Goal: Transaction & Acquisition: Register for event/course

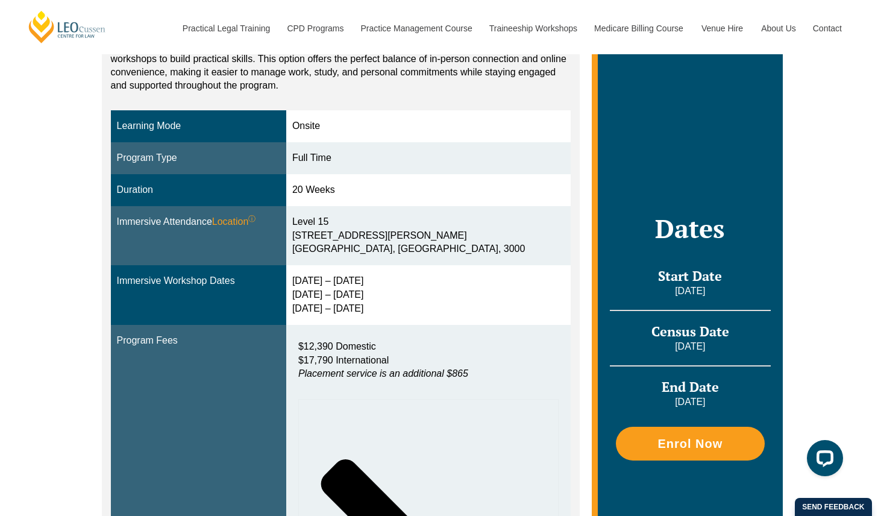
scroll to position [303, 0]
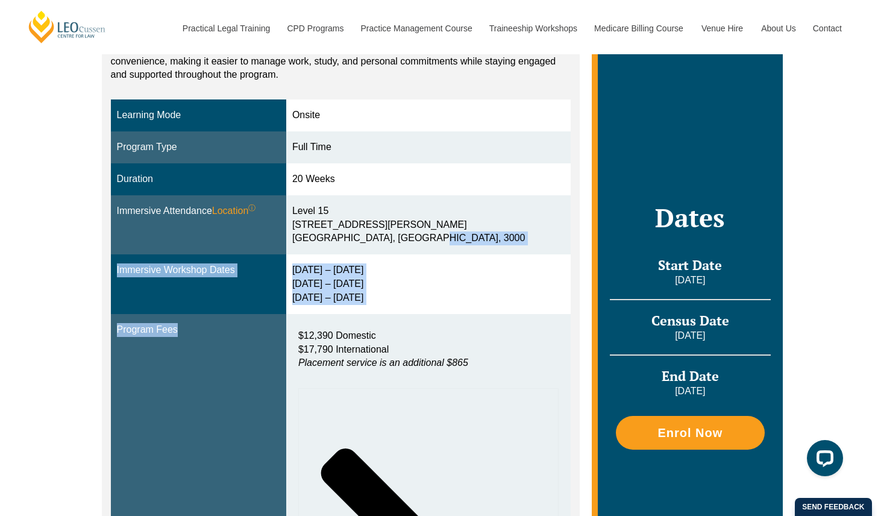
drag, startPoint x: 349, startPoint y: 249, endPoint x: 382, endPoint y: 317, distance: 74.9
click at [382, 317] on tbody "Learning Mode Onsite Program Type Full Time Duration 20 Weeks Immersive Attenda…" at bounding box center [341, 395] width 460 height 593
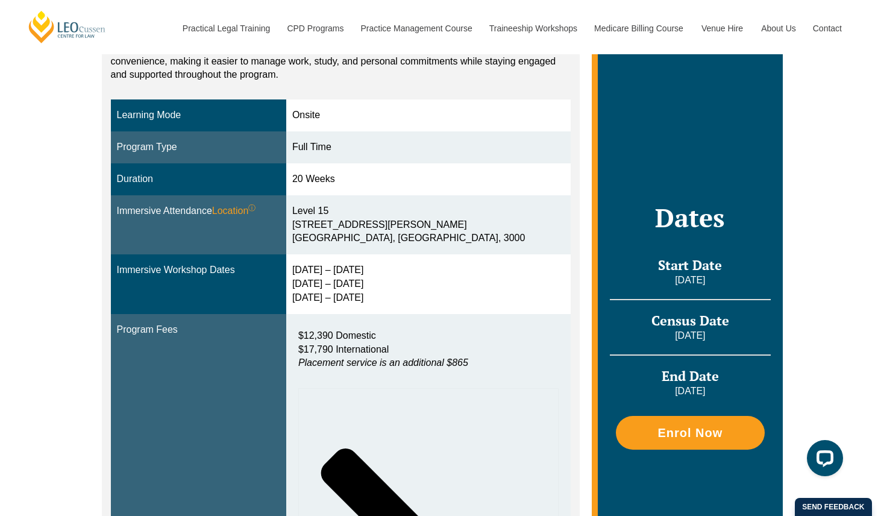
click at [381, 316] on td "$12,390 Domestic $17,790 International Placement service is an additional $865 …" at bounding box center [428, 503] width 284 height 379
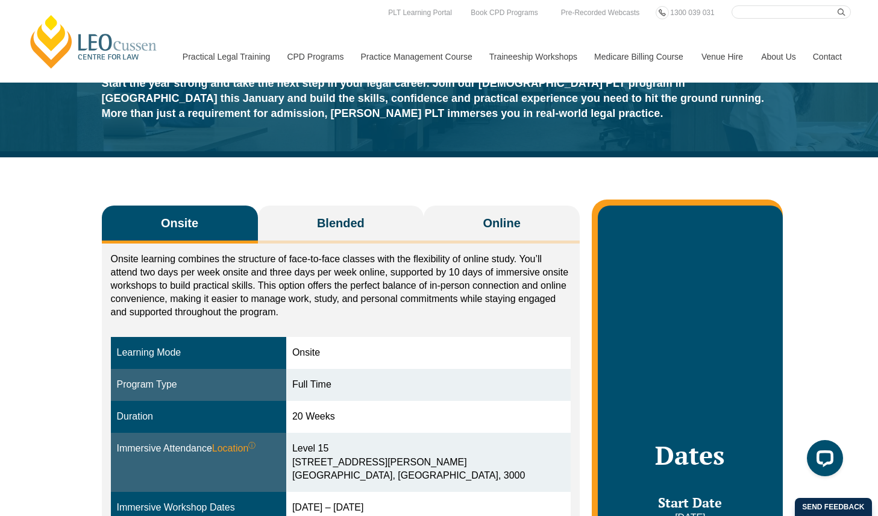
scroll to position [0, 0]
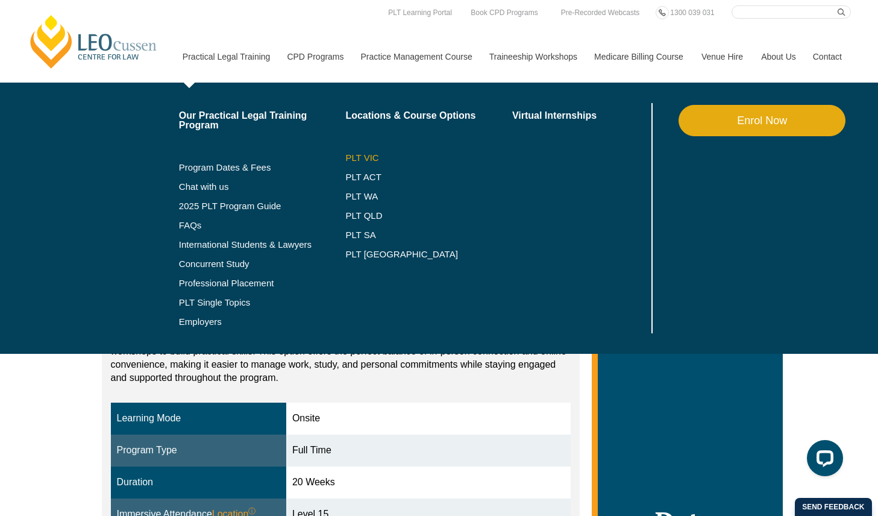
click at [345, 158] on link "PLT VIC" at bounding box center [428, 158] width 167 height 10
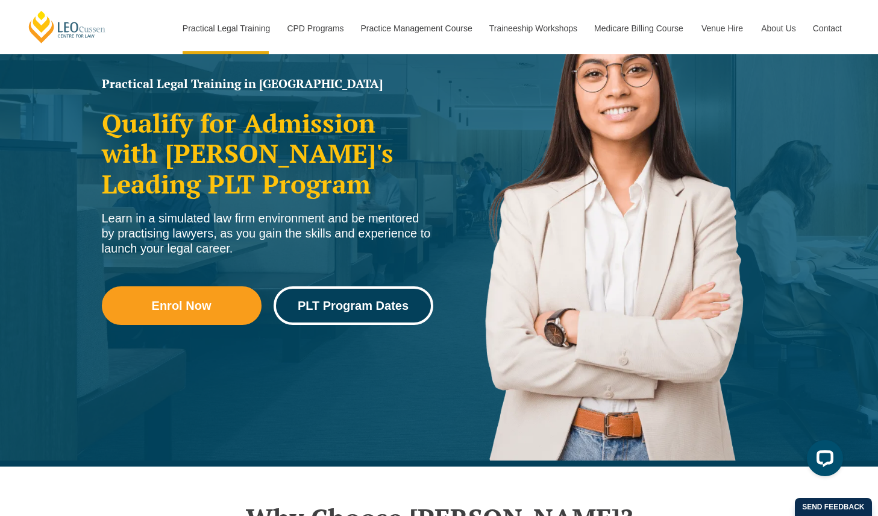
click at [355, 314] on link "PLT Program Dates" at bounding box center [353, 305] width 160 height 39
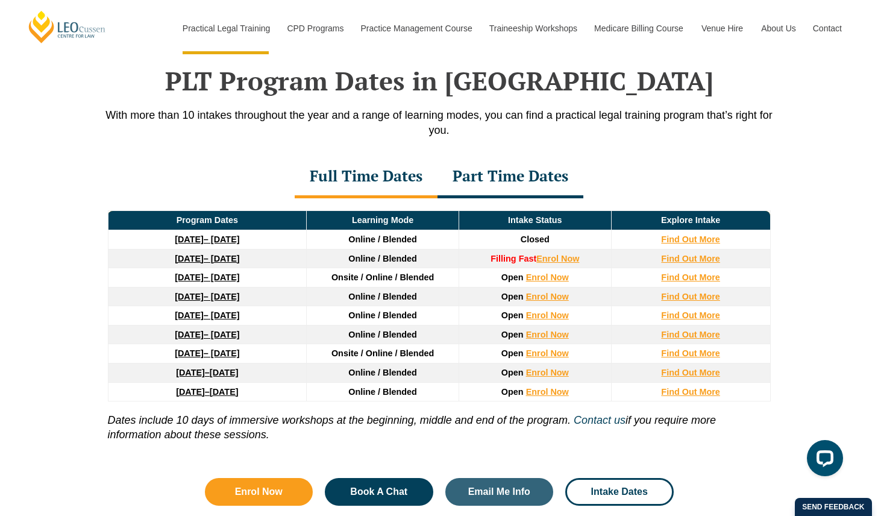
scroll to position [1572, 0]
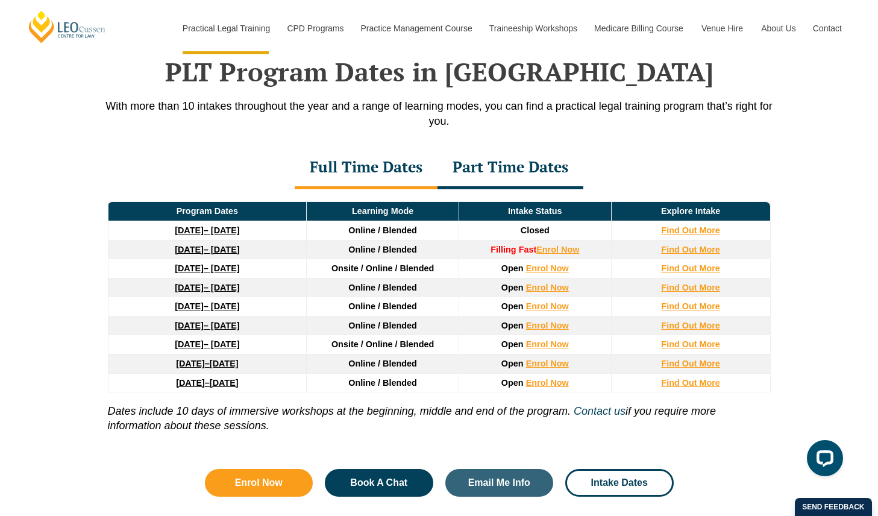
drag, startPoint x: 134, startPoint y: 253, endPoint x: 299, endPoint y: 250, distance: 165.1
click at [299, 250] on td "8 December 2025 – 8 May 2026" at bounding box center [207, 249] width 199 height 19
click at [239, 252] on link "8 December 2025 – 8 May 2026" at bounding box center [207, 250] width 64 height 10
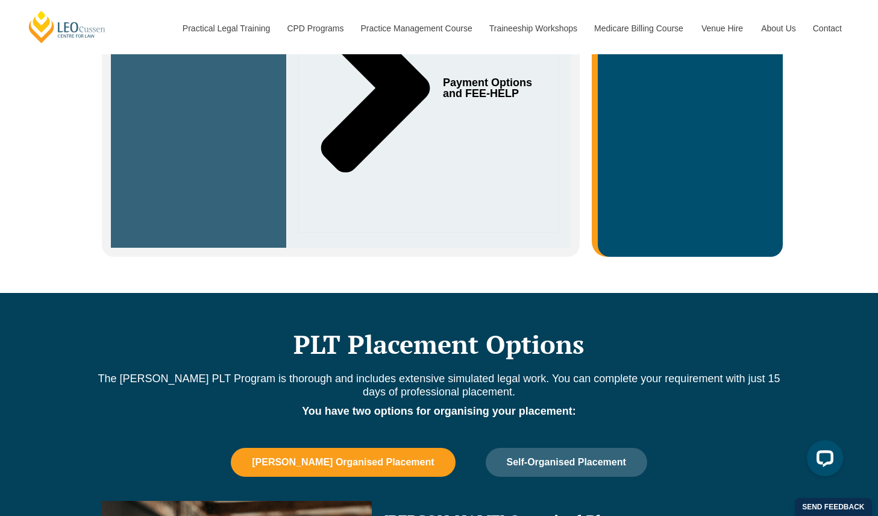
scroll to position [739, 0]
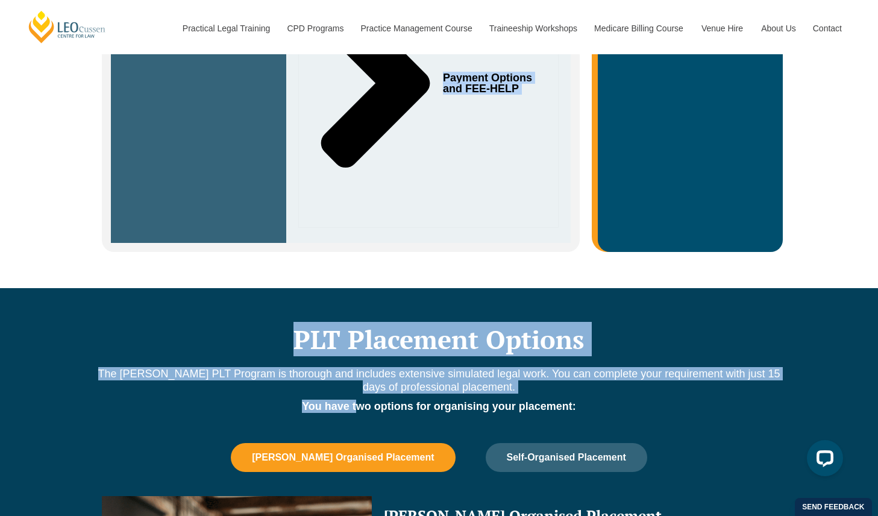
drag, startPoint x: 252, startPoint y: 251, endPoint x: 355, endPoint y: 379, distance: 163.7
click at [355, 381] on div "PLT VIC | Full-Time | December 2025 End the year on a high and set yourself up …" at bounding box center [439, 115] width 878 height 1544
click at [342, 367] on p "The Leo Cussen PLT Program is thorough and includes extensive simulated legal w…" at bounding box center [439, 380] width 687 height 27
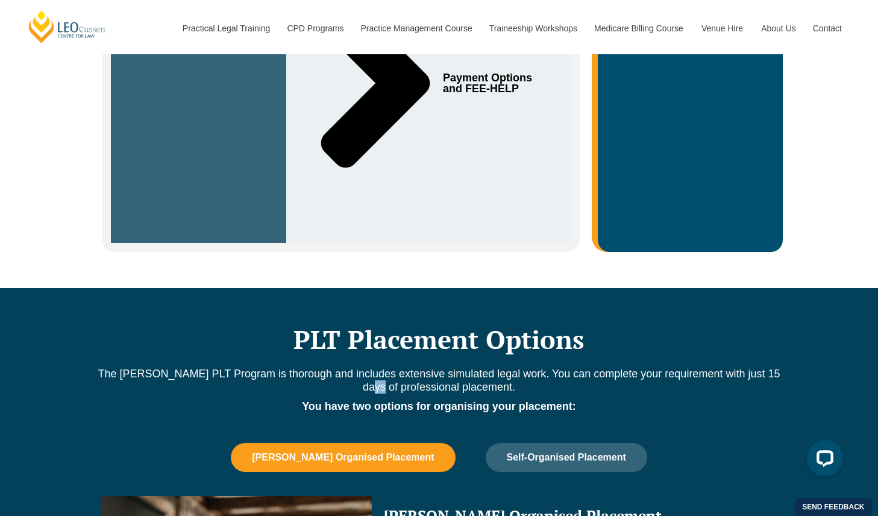
click at [342, 367] on p "The Leo Cussen PLT Program is thorough and includes extensive simulated legal w…" at bounding box center [439, 380] width 687 height 27
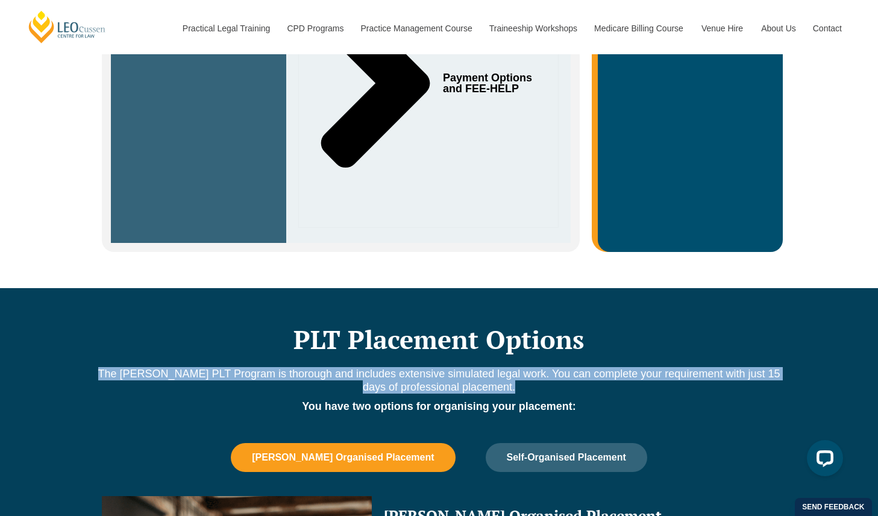
click at [342, 367] on p "The Leo Cussen PLT Program is thorough and includes extensive simulated legal w…" at bounding box center [439, 380] width 687 height 27
drag, startPoint x: 342, startPoint y: 363, endPoint x: 340, endPoint y: 343, distance: 20.0
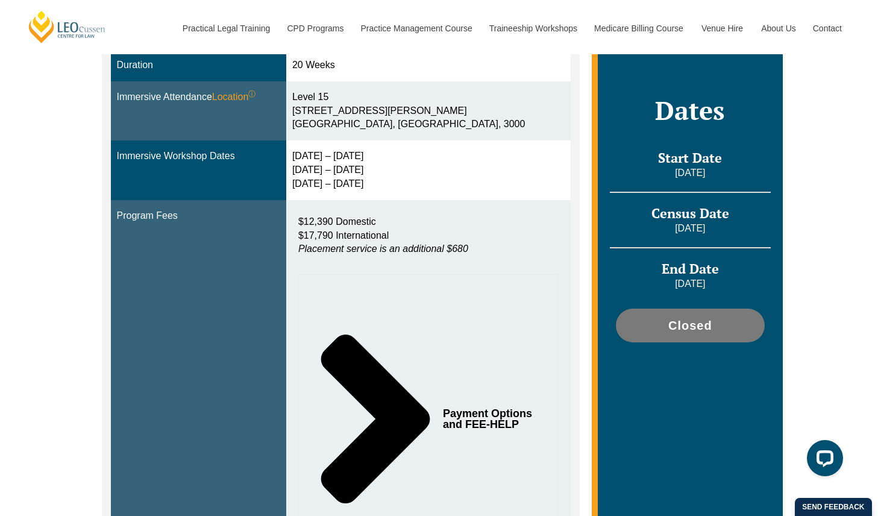
scroll to position [338, 0]
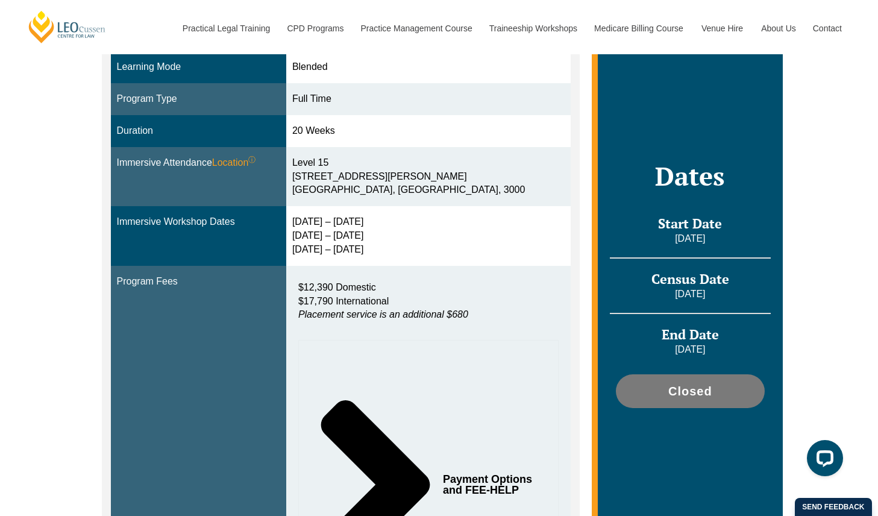
drag, startPoint x: 339, startPoint y: 342, endPoint x: 320, endPoint y: 257, distance: 86.4
click at [320, 257] on tbody "Learning Mode Blended Program Type Full Time Duration 20 Weeks Immersive Attend…" at bounding box center [341, 347] width 460 height 593
click at [320, 257] on td "15 – 18 Dec 2025 10 – 12 March 2026 28 – 30 April 2026" at bounding box center [428, 236] width 284 height 60
drag, startPoint x: 320, startPoint y: 257, endPoint x: 300, endPoint y: 209, distance: 52.4
click at [300, 209] on td "15 – 18 Dec 2025 10 – 12 March 2026 28 – 30 April 2026" at bounding box center [428, 236] width 284 height 60
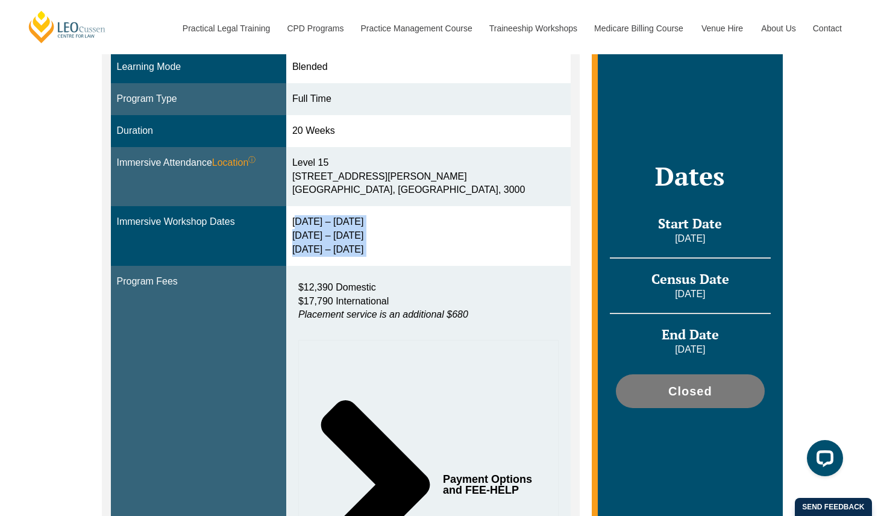
click at [300, 209] on td "15 – 18 Dec 2025 10 – 12 March 2026 28 – 30 April 2026" at bounding box center [428, 236] width 284 height 60
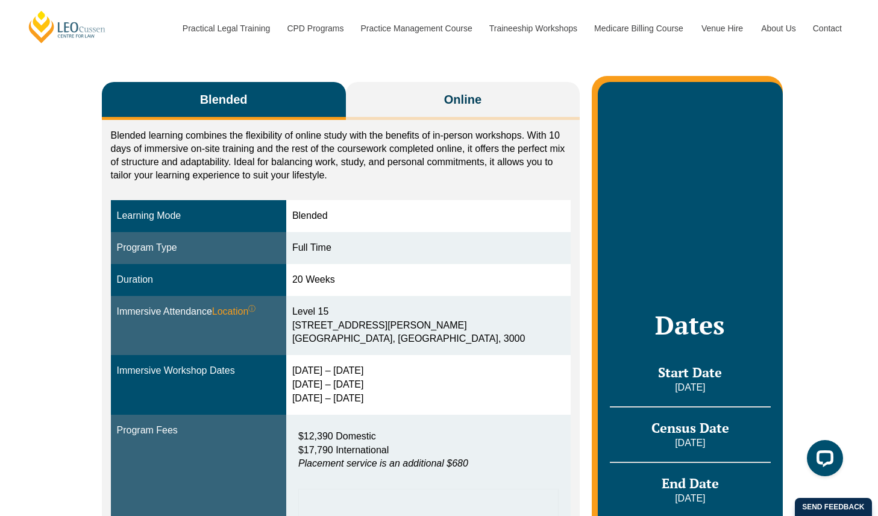
scroll to position [174, 0]
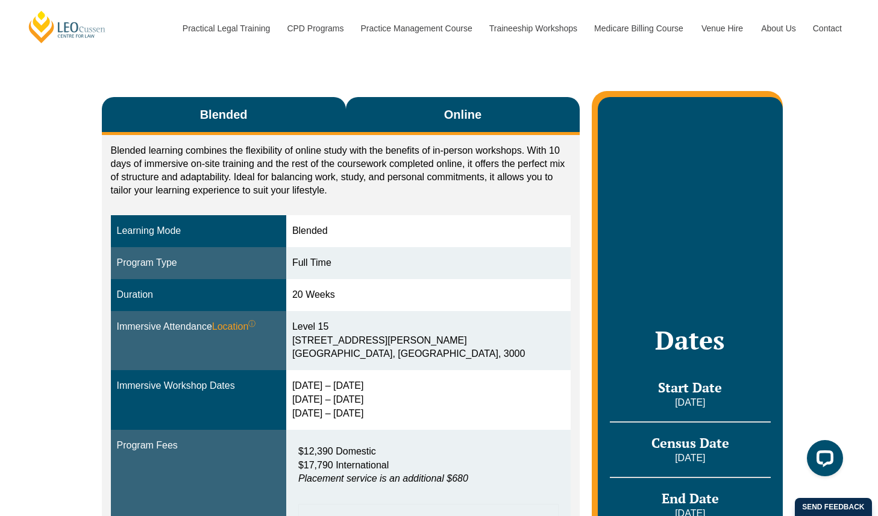
click at [420, 118] on button "Online" at bounding box center [463, 116] width 234 height 38
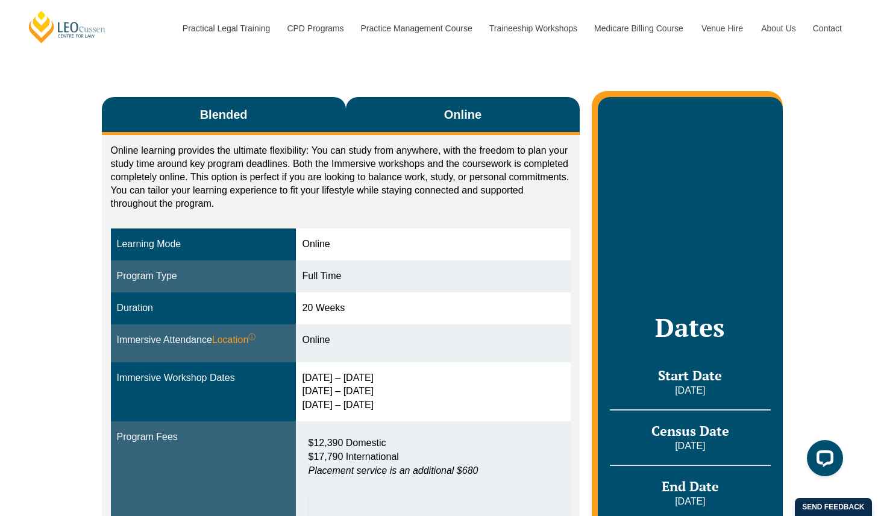
click at [299, 114] on button "Blended" at bounding box center [224, 116] width 244 height 38
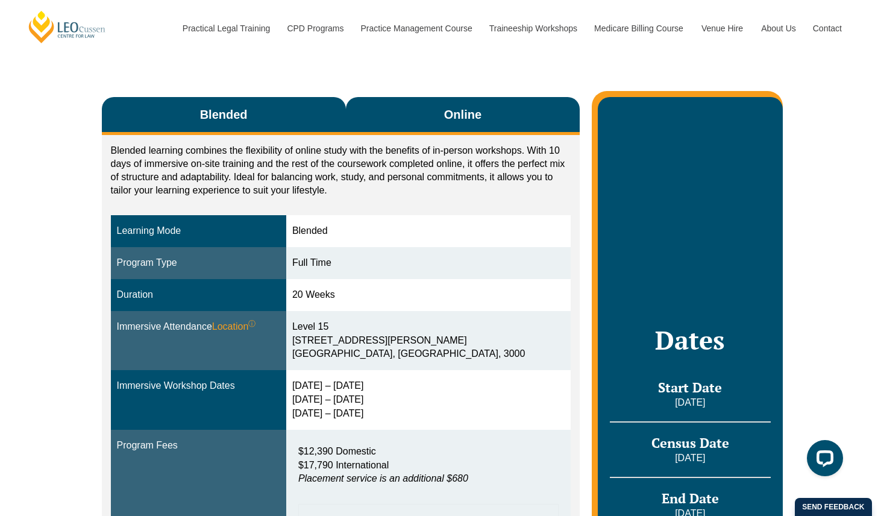
click at [389, 115] on button "Online" at bounding box center [463, 116] width 234 height 38
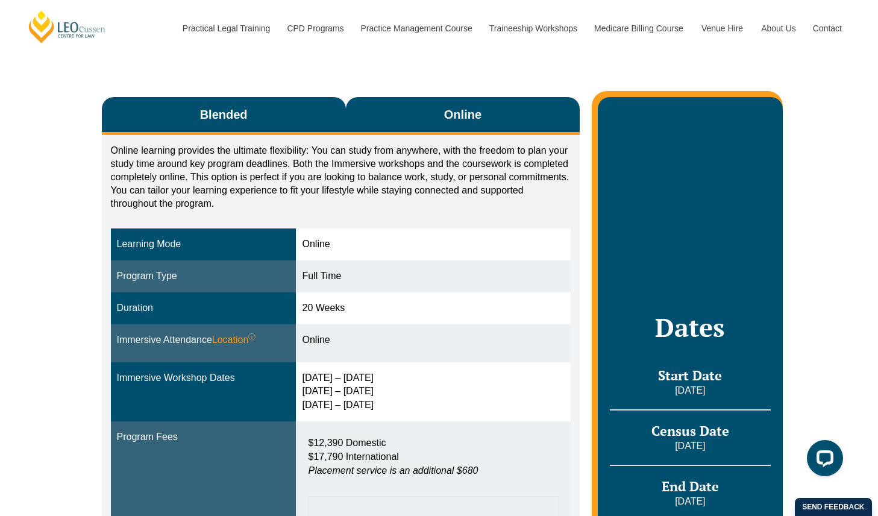
click at [284, 111] on button "Blended" at bounding box center [224, 116] width 244 height 38
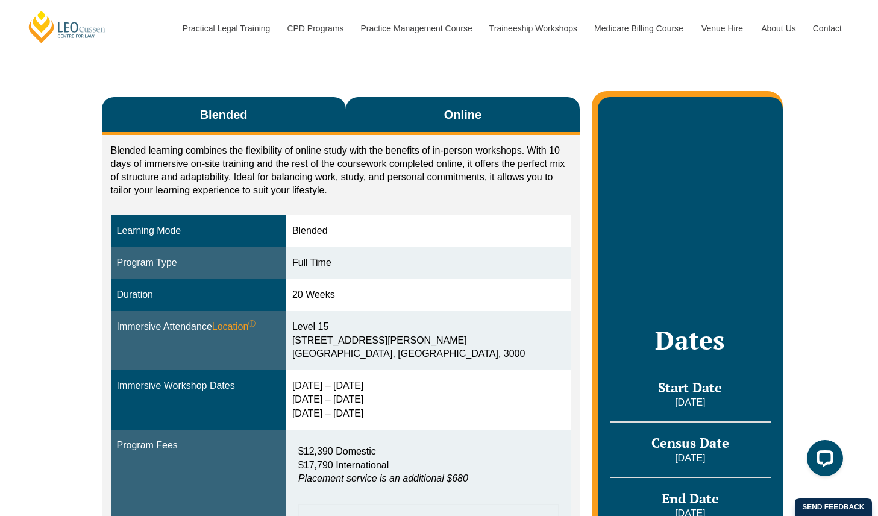
click at [416, 117] on button "Online" at bounding box center [463, 116] width 234 height 38
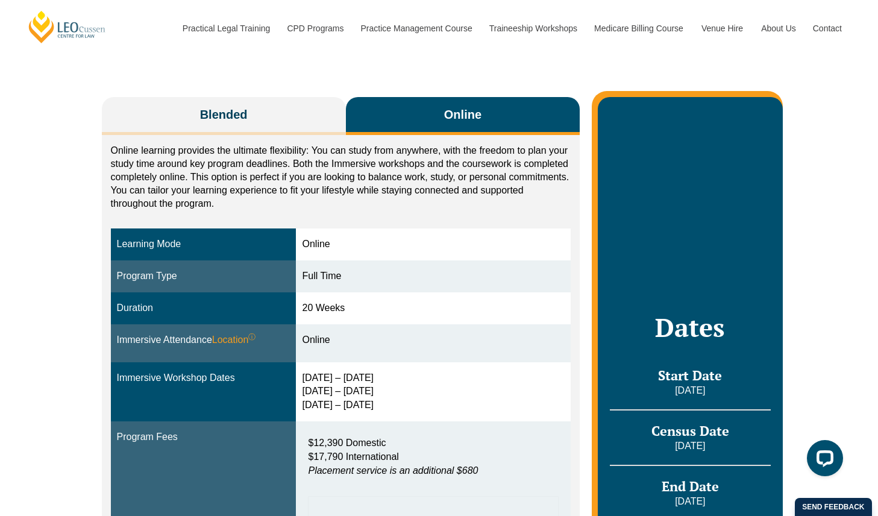
drag, startPoint x: 285, startPoint y: 114, endPoint x: 372, endPoint y: 113, distance: 86.1
click at [282, 114] on button "Blended" at bounding box center [224, 116] width 244 height 38
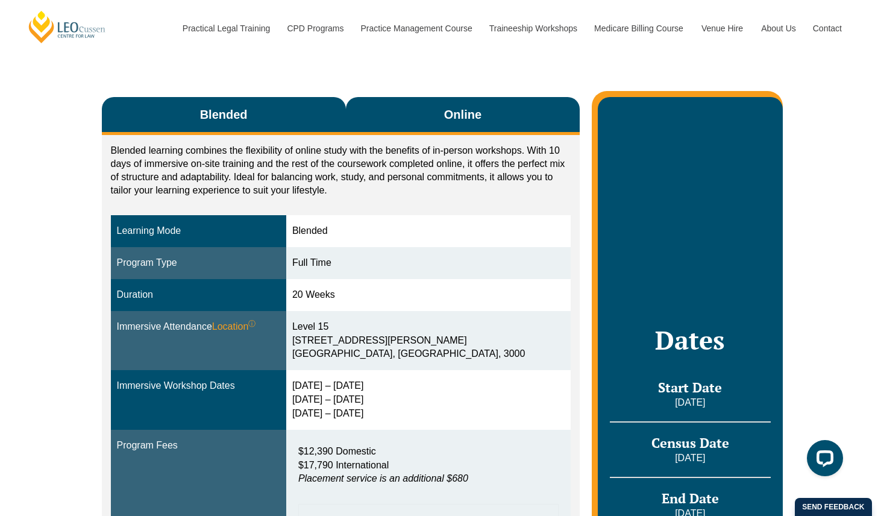
click at [396, 114] on button "Online" at bounding box center [463, 116] width 234 height 38
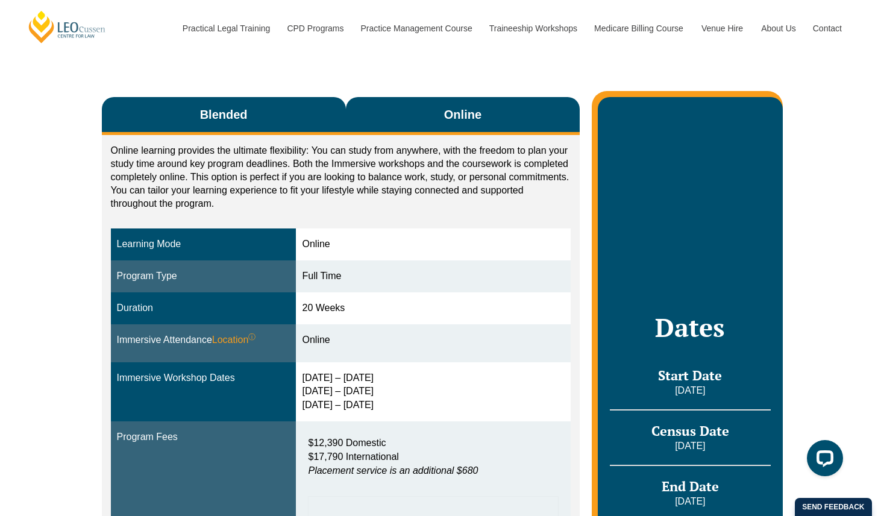
click at [272, 116] on button "Blended" at bounding box center [224, 116] width 244 height 38
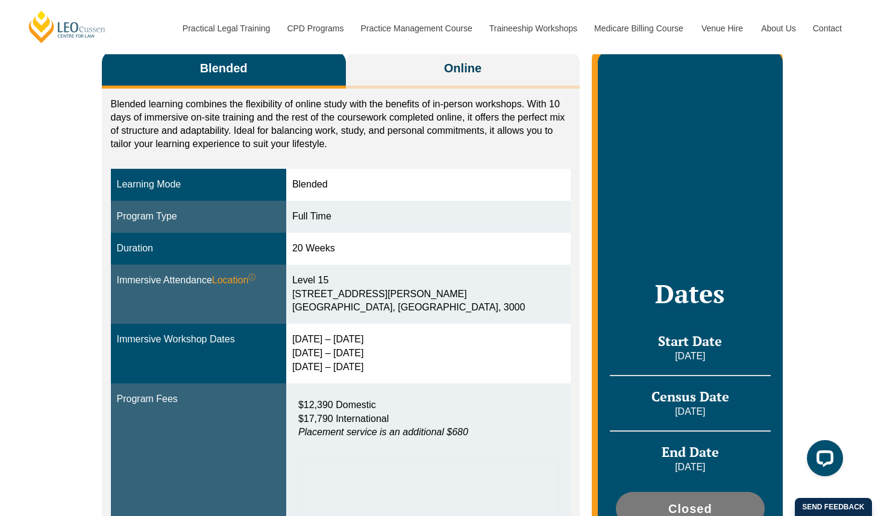
scroll to position [198, 0]
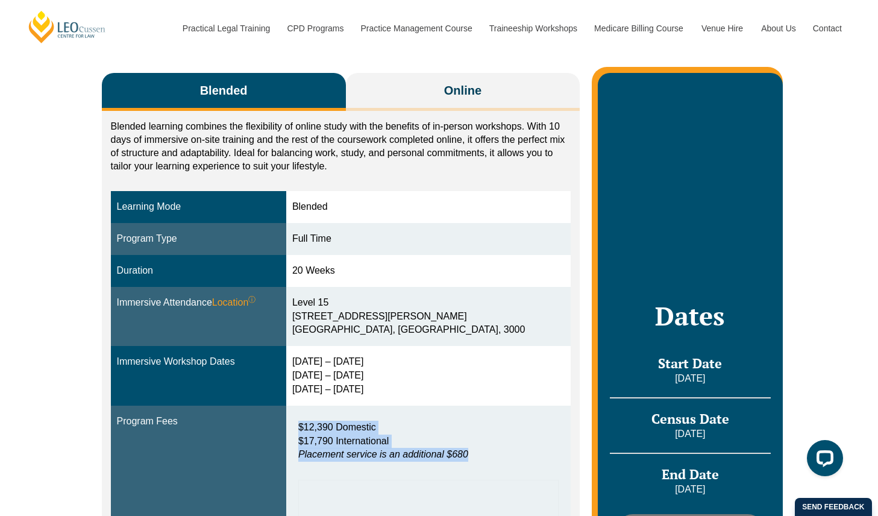
drag, startPoint x: 369, startPoint y: 464, endPoint x: 364, endPoint y: 418, distance: 46.0
click at [364, 418] on div "$12,390 Domestic $17,790 International Placement service is an additional $680" at bounding box center [428, 444] width 260 height 60
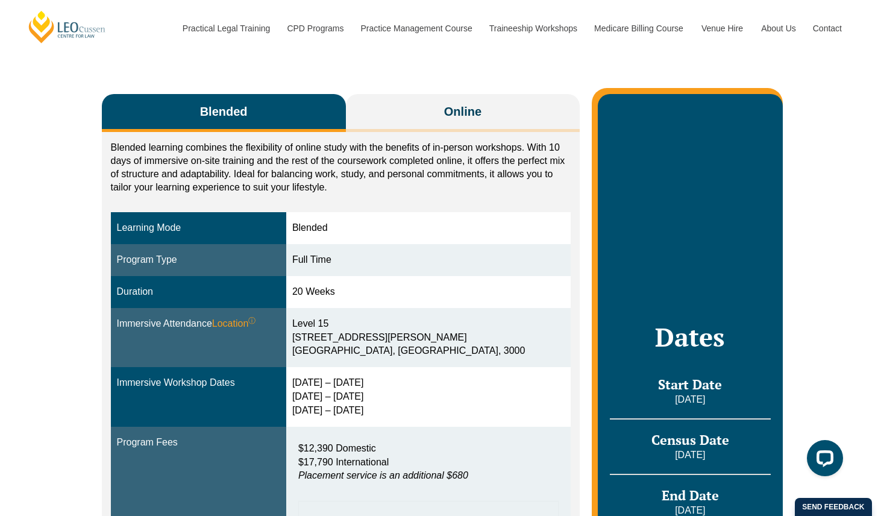
scroll to position [279, 0]
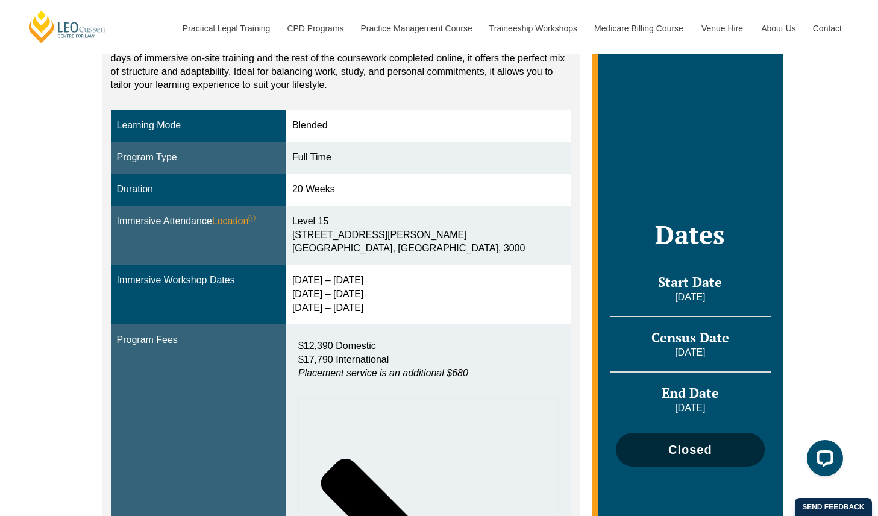
click at [665, 443] on span "Closed" at bounding box center [690, 449] width 136 height 12
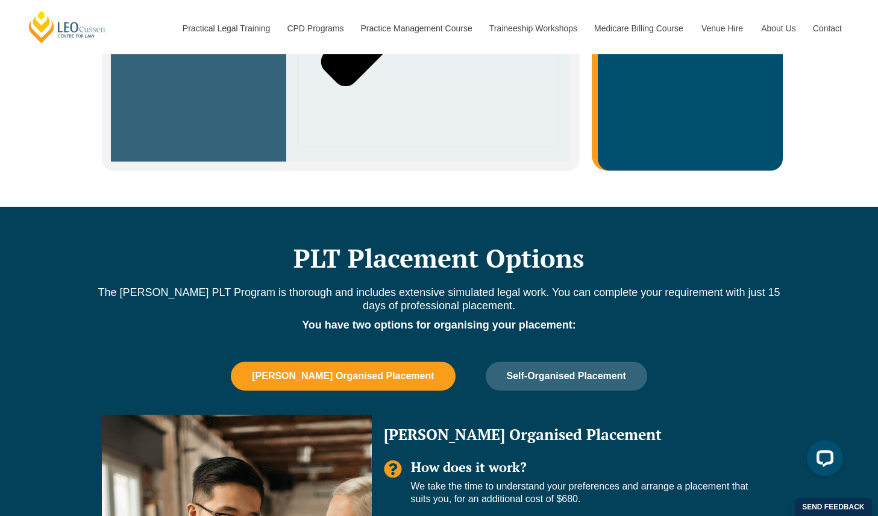
scroll to position [926, 0]
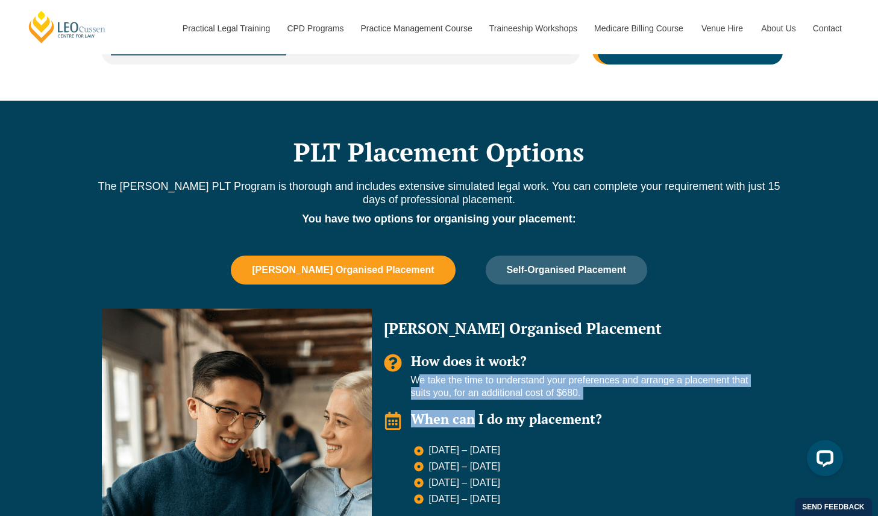
drag, startPoint x: 463, startPoint y: 388, endPoint x: 461, endPoint y: 351, distance: 36.8
click at [461, 351] on div "Leo Organised Placement How does it work? We take the time to understand your p…" at bounding box center [574, 482] width 405 height 349
click at [461, 374] on p "We take the time to understand your preferences and arrange a placement that su…" at bounding box center [588, 386] width 354 height 25
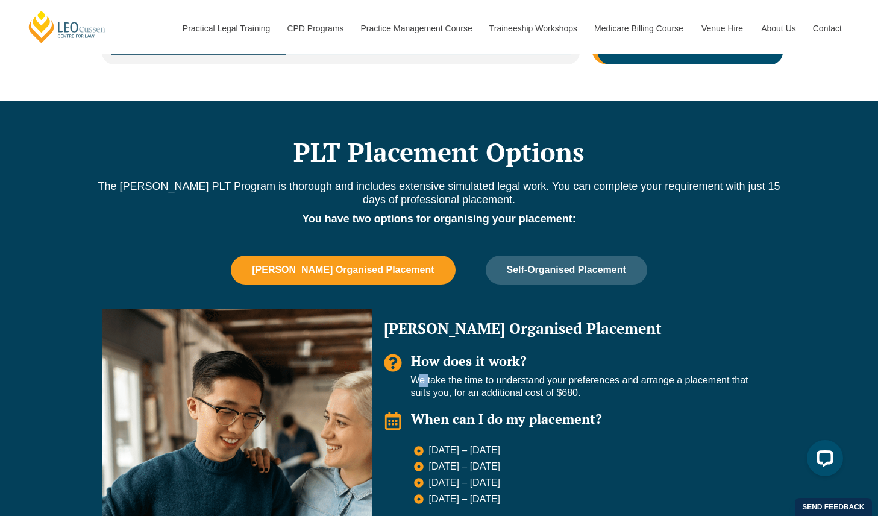
click at [461, 374] on p "We take the time to understand your preferences and arrange a placement that su…" at bounding box center [588, 386] width 354 height 25
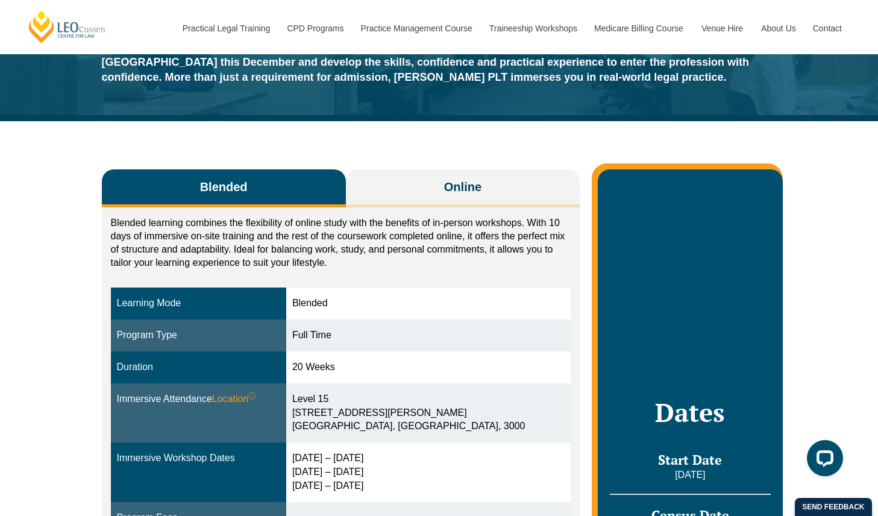
scroll to position [0, 0]
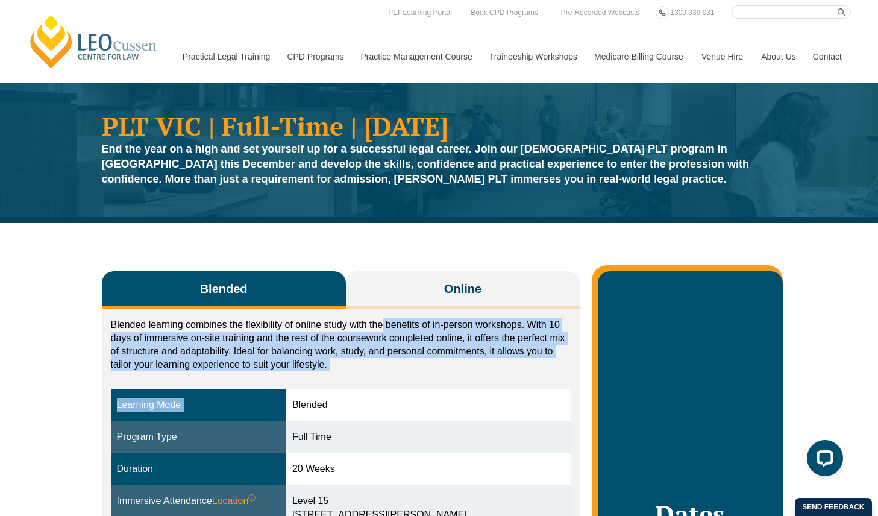
drag, startPoint x: 395, startPoint y: 391, endPoint x: 381, endPoint y: 322, distance: 70.6
click at [381, 322] on p "Blended learning combines the flexibility of online study with the benefits of …" at bounding box center [341, 344] width 460 height 53
drag, startPoint x: 381, startPoint y: 313, endPoint x: 388, endPoint y: 366, distance: 53.6
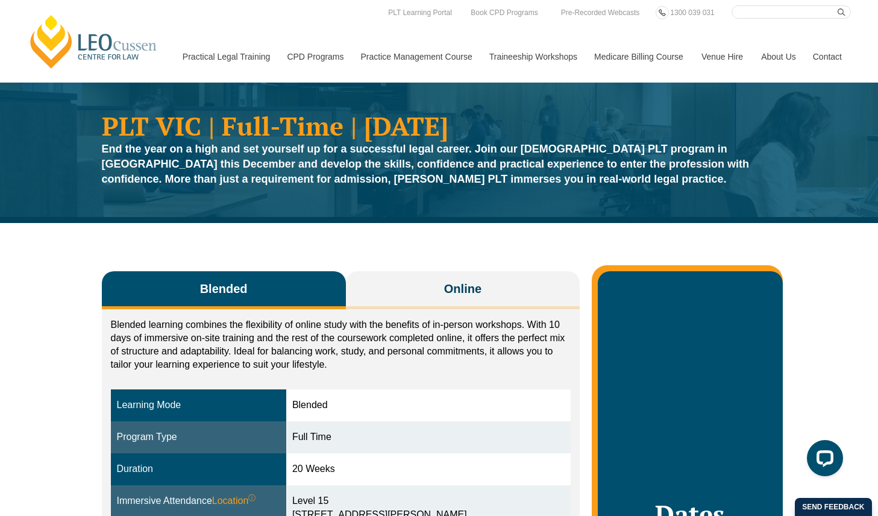
click at [388, 366] on p "Blended learning combines the flexibility of online study with the benefits of …" at bounding box center [341, 344] width 460 height 53
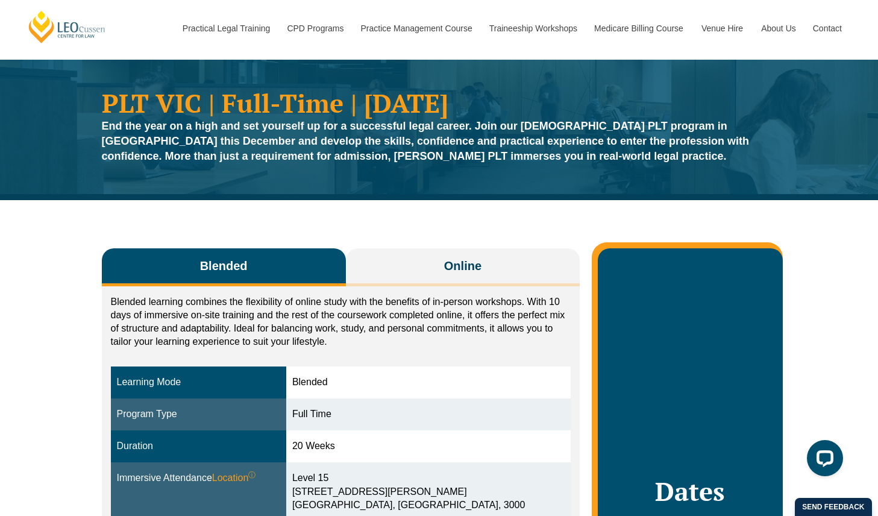
scroll to position [400, 0]
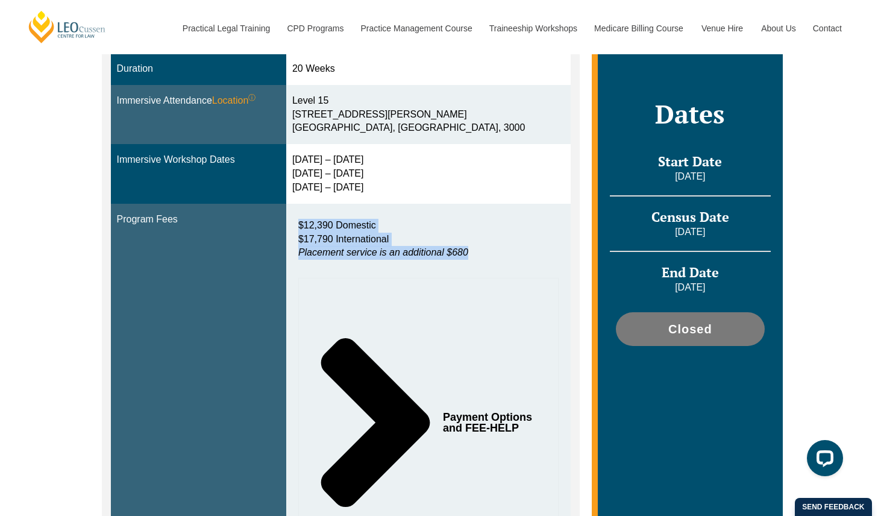
drag, startPoint x: 507, startPoint y: 251, endPoint x: 432, endPoint y: 217, distance: 82.3
click at [432, 217] on div "$12,390 Domestic $17,790 International Placement service is an additional $680" at bounding box center [428, 243] width 260 height 60
drag, startPoint x: 430, startPoint y: 214, endPoint x: 502, endPoint y: 269, distance: 89.9
click at [502, 269] on div "$12,390 Domestic $17,790 International Placement service is an additional $680" at bounding box center [428, 243] width 260 height 60
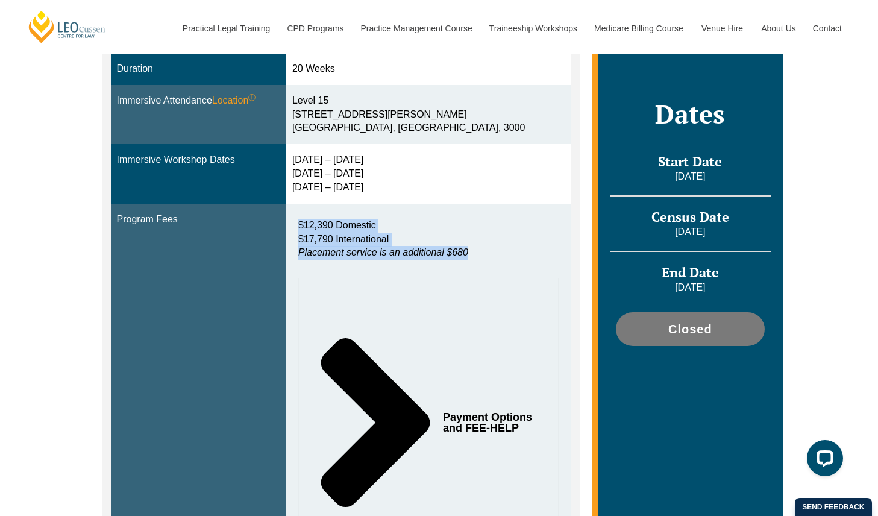
click at [501, 269] on div "$12,390 Domestic $17,790 International Placement service is an additional $680" at bounding box center [428, 243] width 260 height 60
drag, startPoint x: 497, startPoint y: 264, endPoint x: 484, endPoint y: 203, distance: 62.3
click at [484, 204] on td "$12,390 Domestic $17,790 International Placement service is an additional $680 …" at bounding box center [428, 393] width 284 height 379
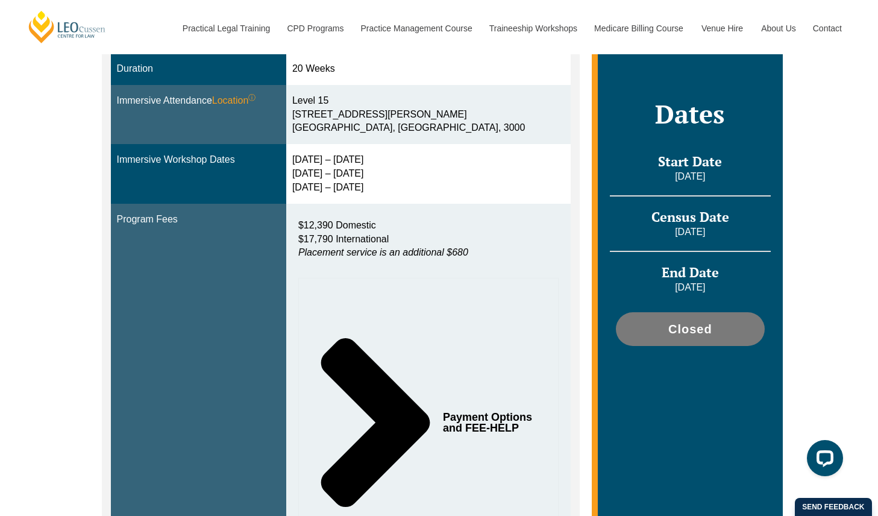
click at [484, 204] on td "$12,390 Domestic $17,790 International Placement service is an additional $680 …" at bounding box center [428, 393] width 284 height 379
click at [468, 252] on em "Placement service is an additional $680" at bounding box center [383, 252] width 170 height 10
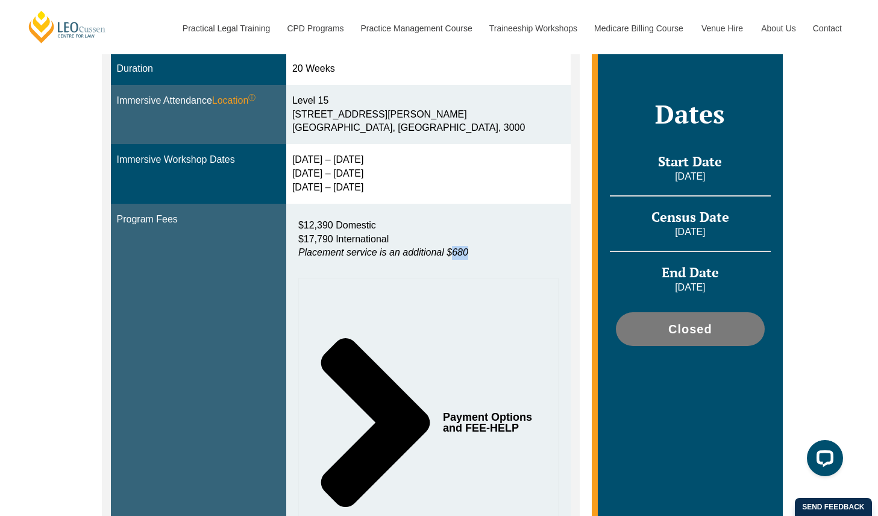
click at [516, 252] on p "$12,390 Domestic $17,790 International Placement service is an additional $680" at bounding box center [428, 240] width 260 height 42
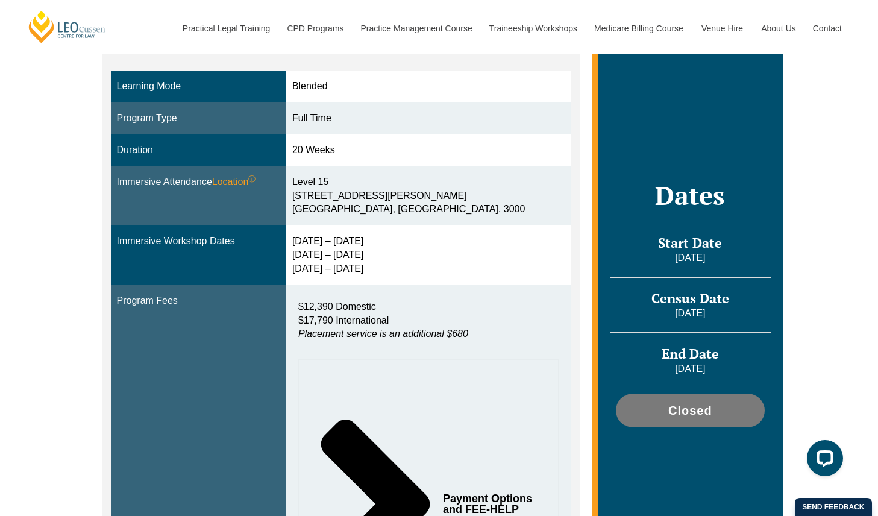
scroll to position [49, 0]
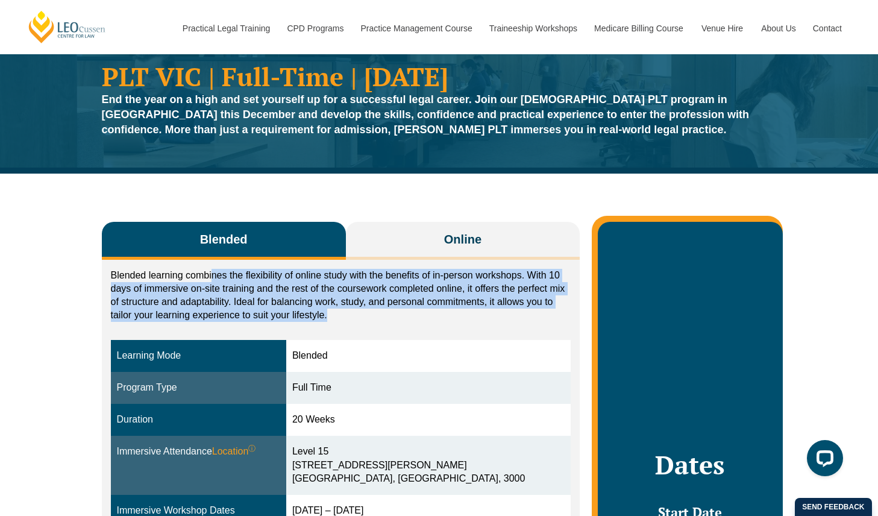
drag, startPoint x: 198, startPoint y: 334, endPoint x: 211, endPoint y: 272, distance: 64.0
click at [211, 272] on p "Blended learning combines the flexibility of online study with the benefits of …" at bounding box center [341, 295] width 460 height 53
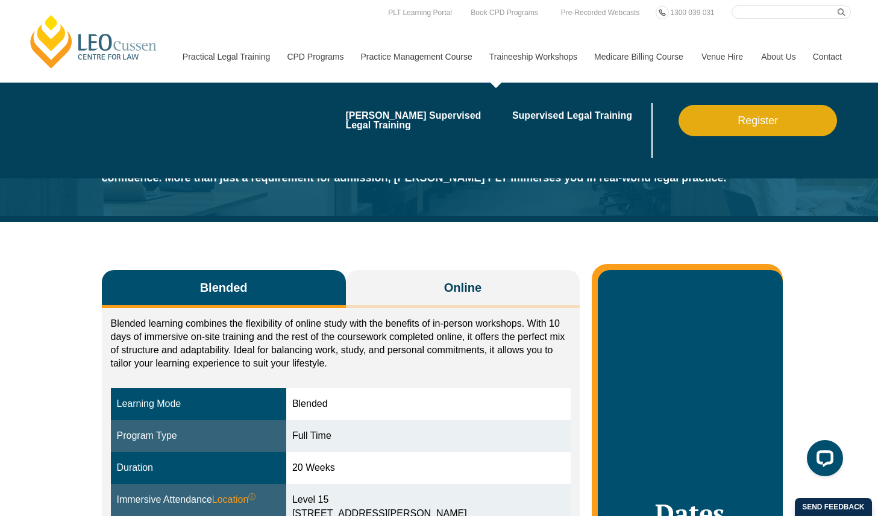
scroll to position [0, 0]
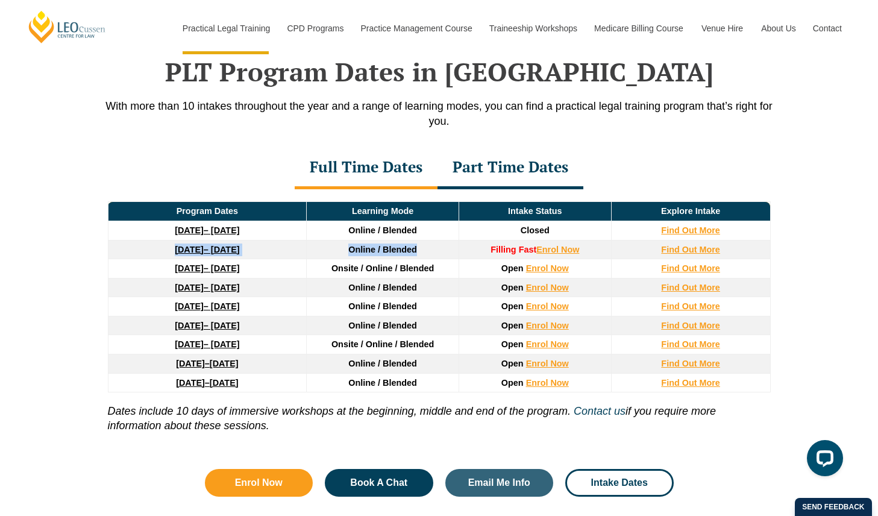
drag, startPoint x: 184, startPoint y: 254, endPoint x: 464, endPoint y: 249, distance: 280.1
click at [464, 249] on tr "8 December 2025 – 8 May 2026 Online / Blended Filling Fast Enrol Now Find Out M…" at bounding box center [439, 249] width 662 height 19
click at [464, 249] on td "Filling Fast Enrol Now" at bounding box center [534, 249] width 152 height 19
click at [204, 273] on strong "27 January 2026" at bounding box center [189, 268] width 29 height 10
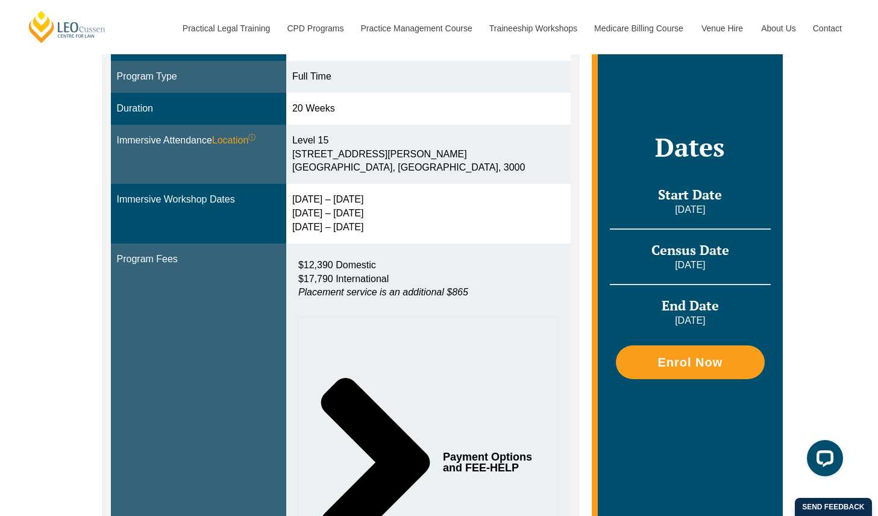
scroll to position [390, 0]
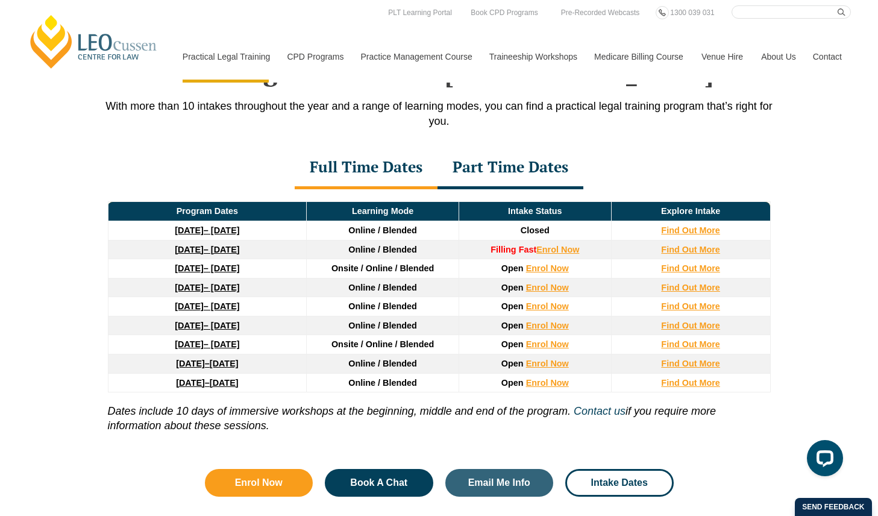
click at [223, 307] on link "23 March 2026 – 7 August 2026" at bounding box center [207, 306] width 64 height 10
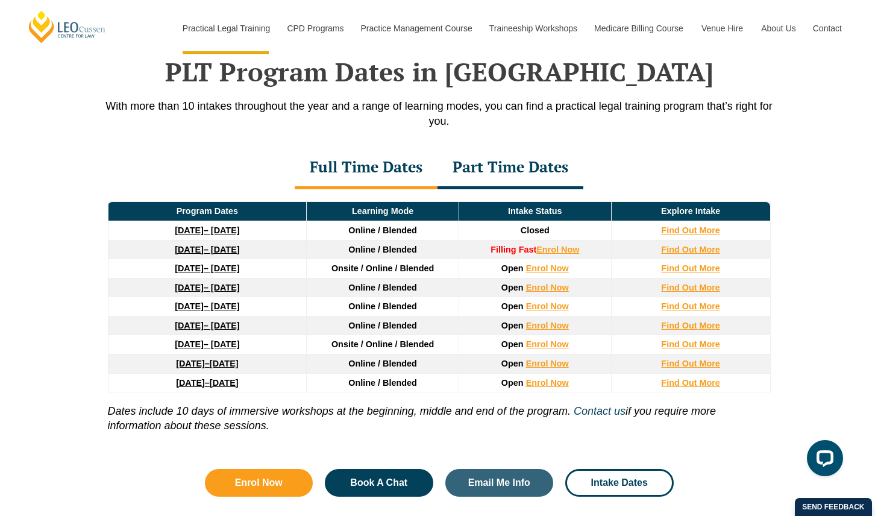
drag, startPoint x: 211, startPoint y: 354, endPoint x: 125, endPoint y: 343, distance: 86.9
click at [125, 343] on td "3 August 2026 – 18 December 2026" at bounding box center [207, 344] width 199 height 19
click at [120, 343] on td "3 August 2026 – 18 December 2026" at bounding box center [207, 344] width 199 height 19
drag, startPoint x: 120, startPoint y: 343, endPoint x: 118, endPoint y: 349, distance: 6.3
click at [118, 349] on td "3 August 2026 – 18 December 2026" at bounding box center [207, 344] width 199 height 19
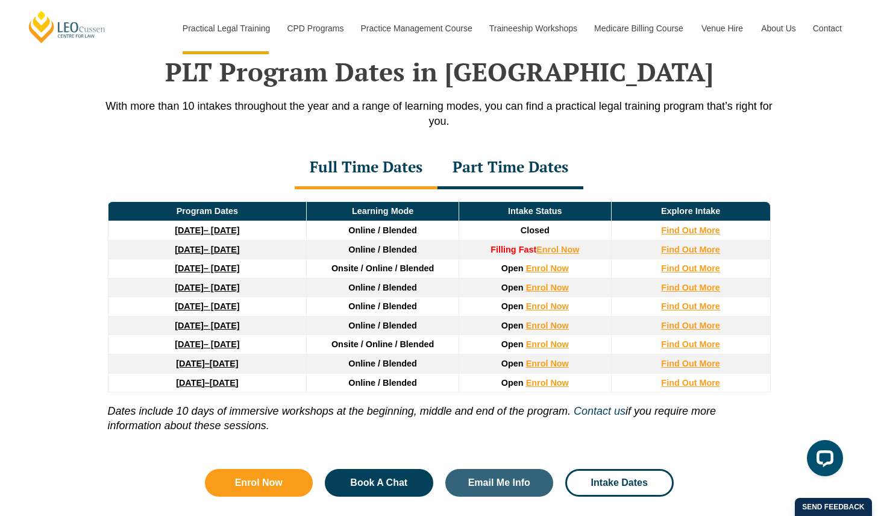
click at [175, 349] on strong "[DATE]" at bounding box center [189, 344] width 29 height 10
click at [554, 245] on td "Filling Fast Enrol Now" at bounding box center [534, 249] width 152 height 19
click at [557, 252] on link "Enrol Now" at bounding box center [557, 250] width 43 height 10
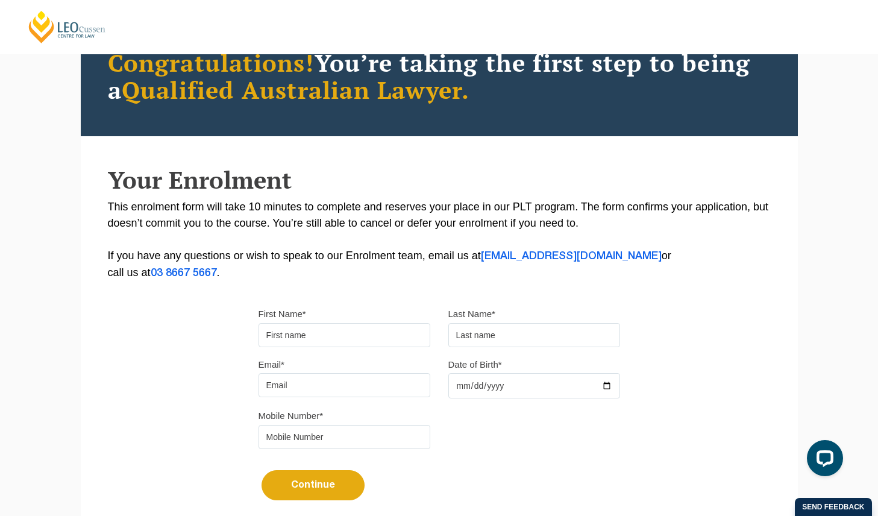
click at [339, 330] on input "First Name*" at bounding box center [344, 335] width 172 height 24
type input "Chak Lam"
type input "Choi"
click at [389, 397] on input "choichaklam9201@gmaillcom" at bounding box center [344, 385] width 172 height 24
type input "choichaklam9201@gmail.com"
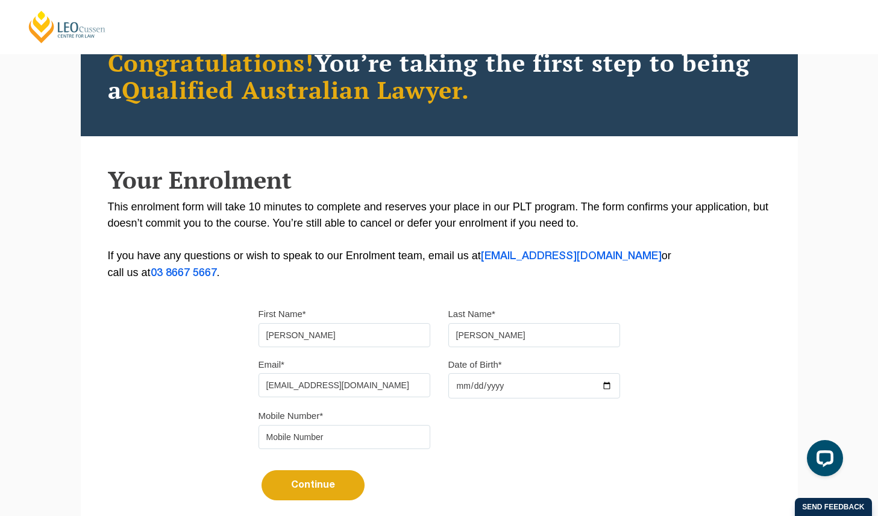
click at [493, 386] on input "Date of Birth*" at bounding box center [534, 385] width 172 height 25
type input "2001-09-02"
click at [355, 446] on input "tel" at bounding box center [344, 437] width 172 height 24
type input "0481259081"
click at [279, 489] on button "Continue" at bounding box center [312, 485] width 103 height 30
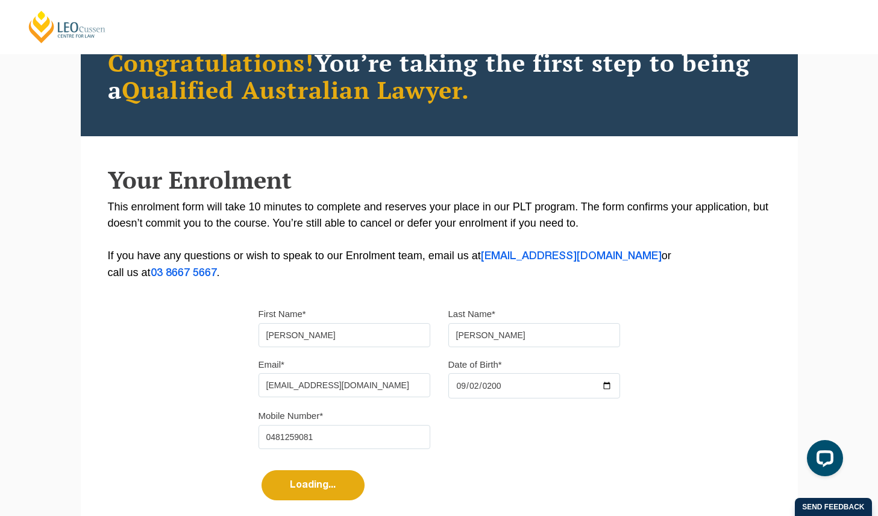
select select
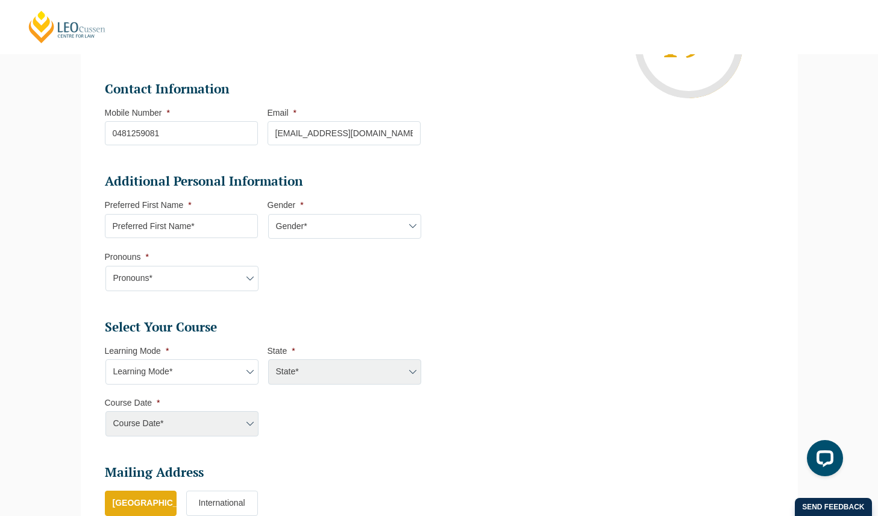
scroll to position [290, 0]
click at [220, 225] on input "Preferred First Name *" at bounding box center [181, 225] width 153 height 24
type input "<"
type input "Marco"
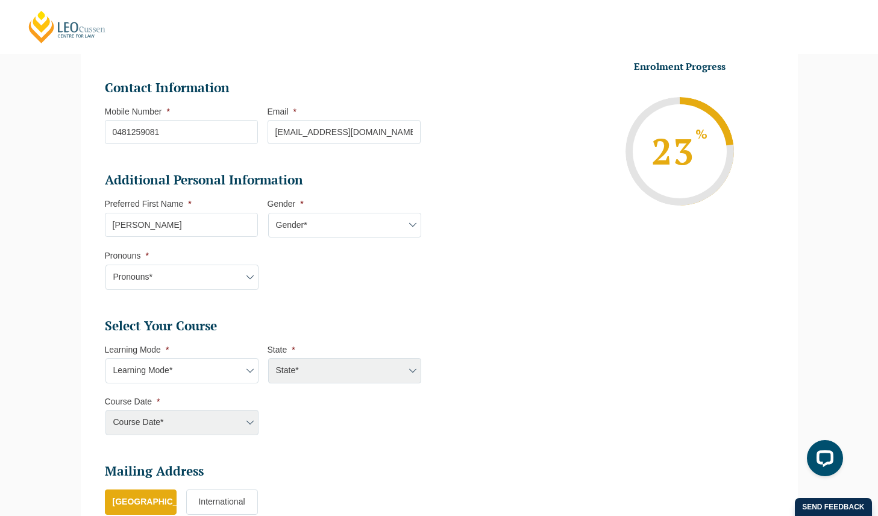
click at [360, 227] on select "Gender* Male Female Nonbinary Intersex Prefer not to disclose Other" at bounding box center [344, 225] width 153 height 25
select select "Male"
click at [268, 214] on select "Gender* Male Female Nonbinary Intersex Prefer not to disclose Other" at bounding box center [344, 225] width 153 height 25
click at [209, 267] on select "Pronouns* She/Her/Hers He/Him/His They/Them/Theirs Other Prefer not to disclose" at bounding box center [181, 276] width 153 height 25
select select "He/Him/His"
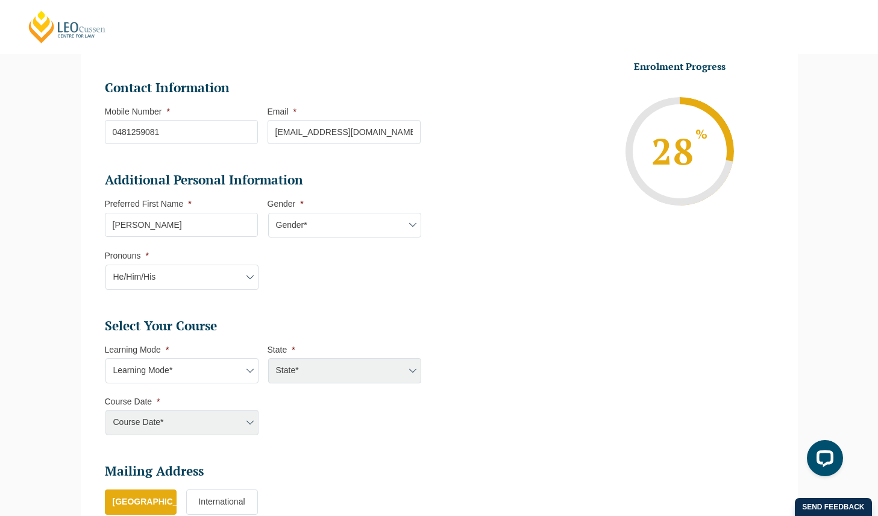
click at [105, 266] on select "Pronouns* She/Her/Hers He/Him/His They/Them/Theirs Other Prefer not to disclose" at bounding box center [181, 276] width 153 height 25
click at [182, 378] on select "Learning Mode* Online Full Time Learning Online Part Time Learning Blended Full…" at bounding box center [181, 370] width 153 height 25
select select "Onsite Full Time Learning"
click at [105, 359] on select "Learning Mode* Online Full Time Learning Online Part Time Learning Blended Full…" at bounding box center [181, 370] width 153 height 25
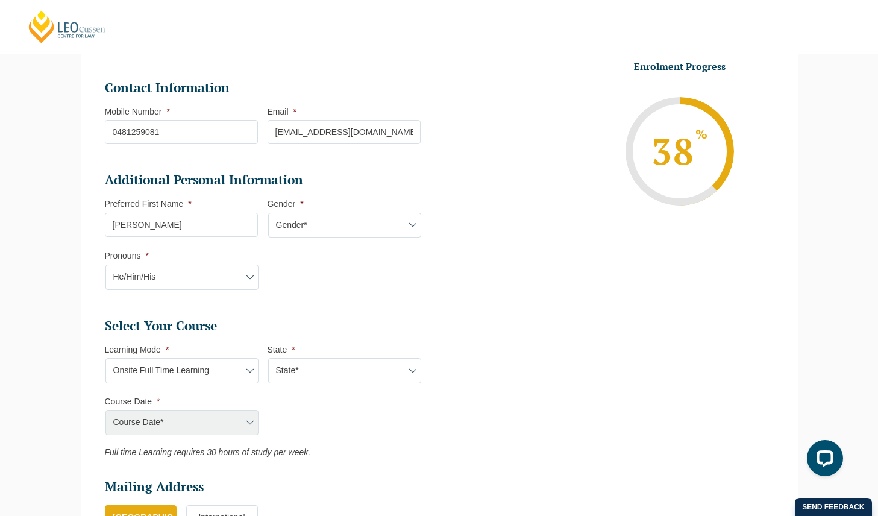
click at [340, 376] on select "State* VIC" at bounding box center [344, 370] width 153 height 25
select select "VIC"
click at [268, 359] on select "State* VIC" at bounding box center [344, 370] width 153 height 25
click at [239, 417] on select "Course Date* January 2026 (27-Jan-2026 to 12-Jun-2026) August 2026 (03-Aug-2026…" at bounding box center [181, 422] width 153 height 25
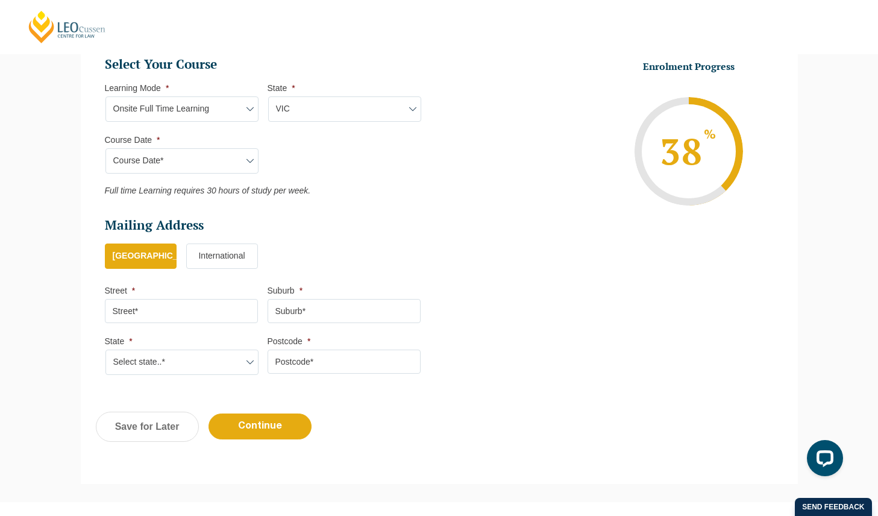
scroll to position [370, 0]
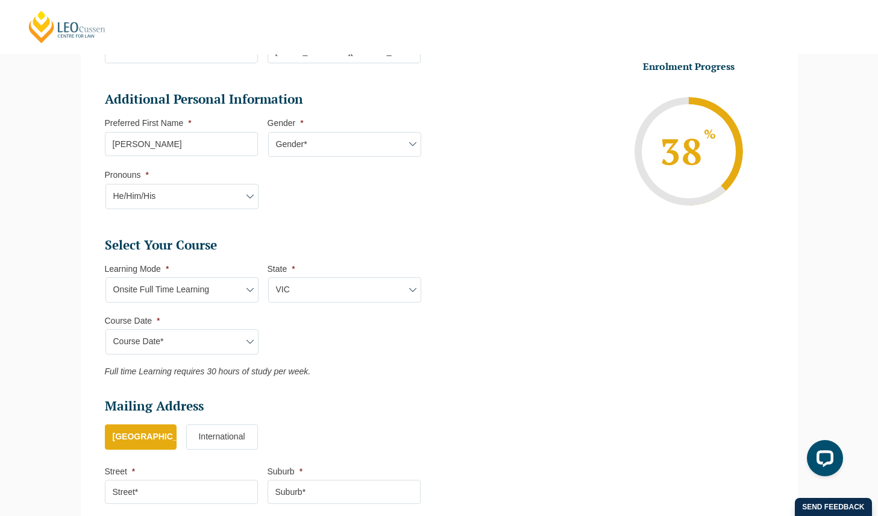
click at [249, 346] on select "Course Date* January 2026 (27-Jan-2026 to 12-Jun-2026) August 2026 (03-Aug-2026…" at bounding box center [181, 341] width 153 height 25
click at [207, 344] on select "Course Date* January 2026 (27-Jan-2026 to 12-Jun-2026) August 2026 (03-Aug-2026…" at bounding box center [181, 341] width 153 height 25
select select "January 2026 (27-Jan-2026 to 12-Jun-2026)"
click at [105, 329] on select "Course Date* January 2026 (27-Jan-2026 to 12-Jun-2026) August 2026 (03-Aug-2026…" at bounding box center [181, 341] width 153 height 25
type input "Intake 01 January 2026 FT"
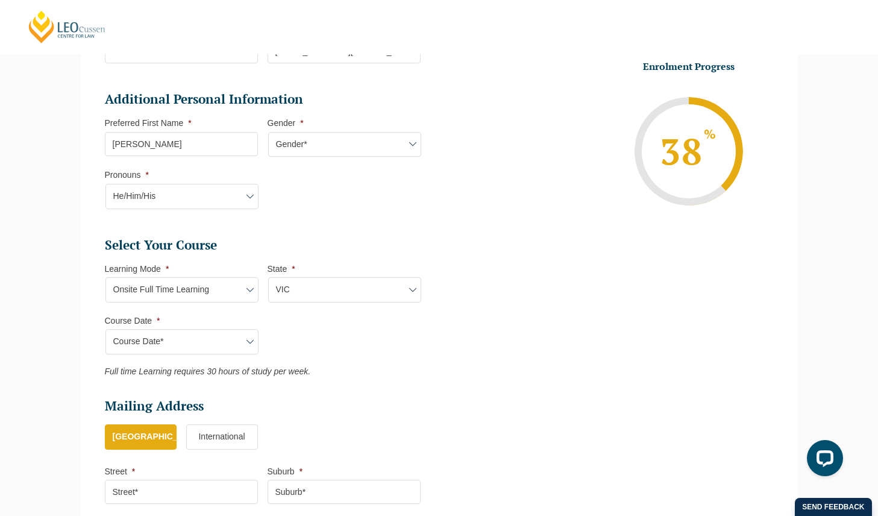
type input "Practical Legal Training (VIC)"
select select "VIC PLT (JAN) 2026 Full Time Onsite"
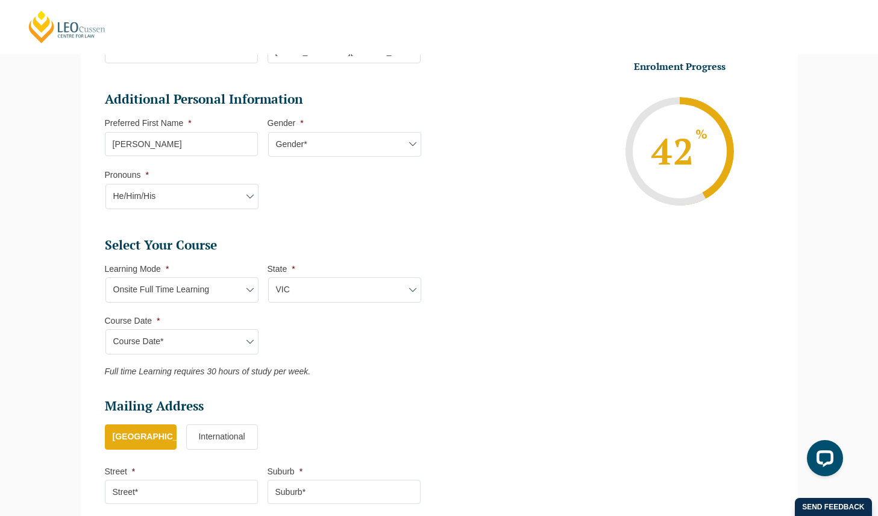
click at [217, 350] on select "Course Date* January 2026 (27-Jan-2026 to 12-Jun-2026) August 2026 (03-Aug-2026…" at bounding box center [181, 341] width 153 height 25
click at [105, 329] on select "Course Date* January 2026 (27-Jan-2026 to 12-Jun-2026) August 2026 (03-Aug-2026…" at bounding box center [181, 341] width 153 height 25
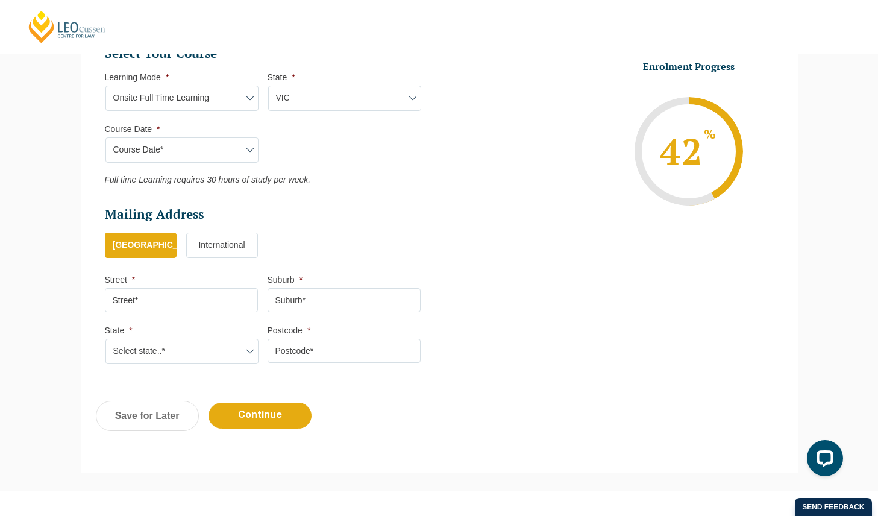
scroll to position [424, 0]
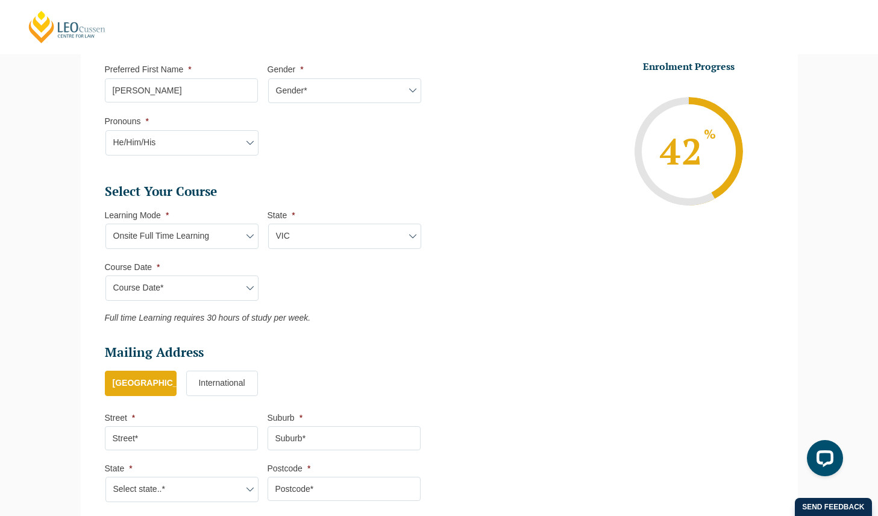
click at [239, 268] on li "Course Date * Course Date* January 2026 (27-Jan-2026 to 12-Jun-2026) August 202…" at bounding box center [186, 280] width 163 height 39
click at [239, 285] on select "Course Date* January 2026 (27-Jan-2026 to 12-Jun-2026) August 2026 (03-Aug-2026…" at bounding box center [181, 287] width 153 height 25
click at [248, 287] on select "Course Date* January 2026 (27-Jan-2026 to 12-Jun-2026) August 2026 (03-Aug-2026…" at bounding box center [181, 287] width 153 height 25
click at [222, 243] on select "Learning Mode* Online Full Time Learning Online Part Time Learning Blended Full…" at bounding box center [181, 235] width 153 height 25
select select "Blended Part Time Learning"
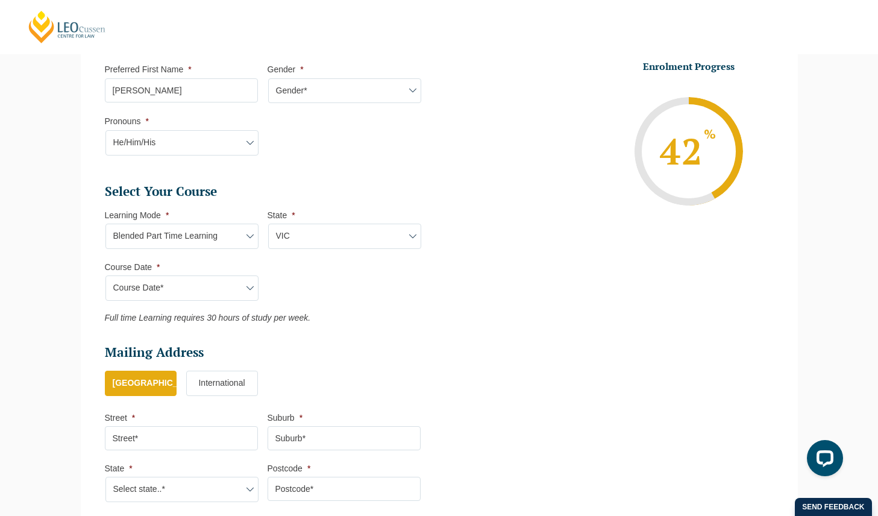
click at [105, 224] on select "Learning Mode* Online Full Time Learning Online Part Time Learning Blended Full…" at bounding box center [181, 235] width 153 height 25
select select
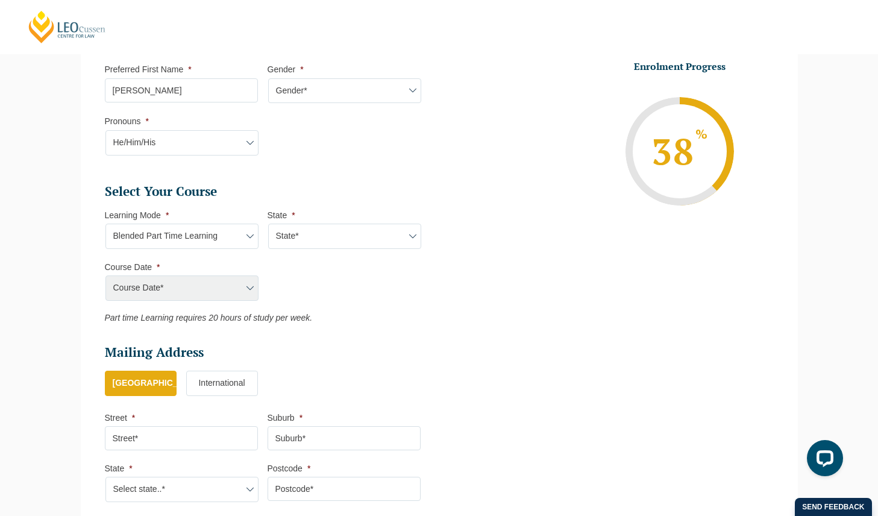
click at [223, 227] on select "Learning Mode* Online Full Time Learning Online Part Time Learning Blended Full…" at bounding box center [181, 235] width 153 height 25
select select "Blended Full Time Learning"
click at [105, 224] on select "Learning Mode* Online Full Time Learning Online Part Time Learning Blended Full…" at bounding box center [181, 235] width 153 height 25
click at [207, 292] on div "Course Date* January 2026 (27-Jan-2026 to 12-Jun-2026) August 2026 (03-Aug-2026…" at bounding box center [181, 287] width 153 height 25
click at [306, 244] on select "State* ACT/NSW QLD SA VIC WA" at bounding box center [344, 235] width 153 height 25
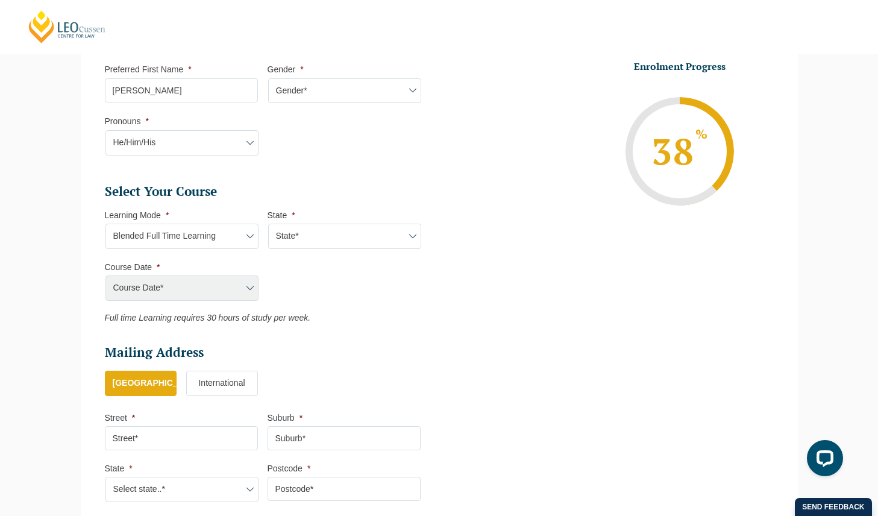
select select "VIC"
click at [268, 224] on select "State* ACT/NSW QLD SA VIC WA" at bounding box center [344, 235] width 153 height 25
click at [246, 281] on select "Course Date* December 2025 (08-Dec-2025 to 16-May-2026) January 2026 (27-Jan-20…" at bounding box center [181, 287] width 153 height 25
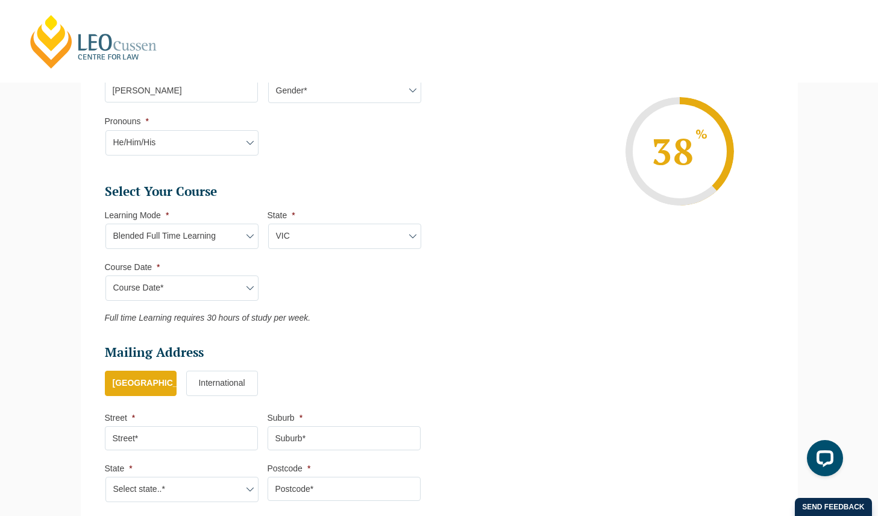
click at [209, 232] on select "Learning Mode* Online Full Time Learning Online Part Time Learning Blended Full…" at bounding box center [181, 235] width 153 height 25
click at [381, 235] on select "State* ACT/NSW QLD SA VIC WA" at bounding box center [344, 235] width 153 height 25
click at [217, 293] on select "Course Date* December 2025 (08-Dec-2025 to 16-May-2026) January 2026 (27-Jan-20…" at bounding box center [181, 287] width 153 height 25
select select "December 2025 (08-Dec-2025 to 16-May-2026)"
click at [105, 276] on select "Course Date* December 2025 (08-Dec-2025 to 16-May-2026) January 2026 (27-Jan-20…" at bounding box center [181, 287] width 153 height 25
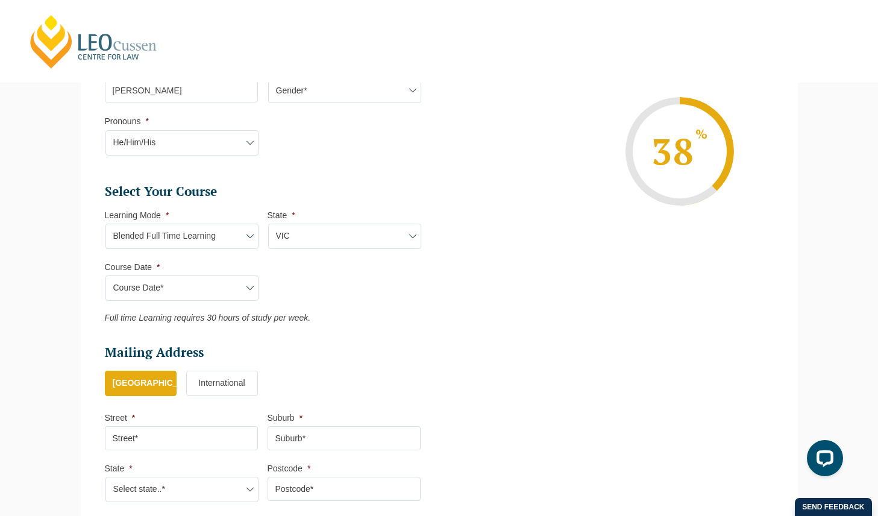
type input "Intake 11 December 2025 FT"
type input "Practical Legal Training (VIC)"
select select "VIC PLT (DEC) 2025 Full Time Blended"
click at [222, 324] on li "Select Your Course This field is hidden when viewing the form Only for Flinder …" at bounding box center [267, 256] width 325 height 146
click at [245, 236] on select "Learning Mode* Online Full Time Learning Online Part Time Learning Blended Full…" at bounding box center [181, 235] width 153 height 25
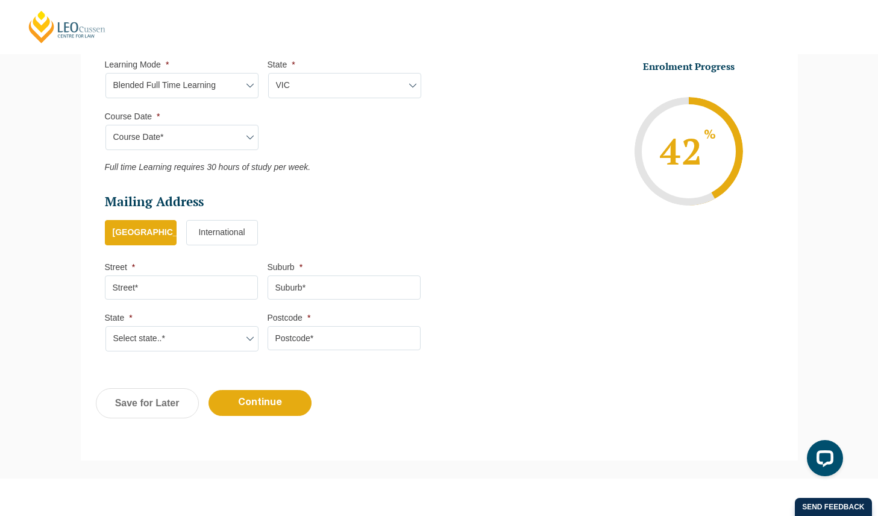
scroll to position [560, 0]
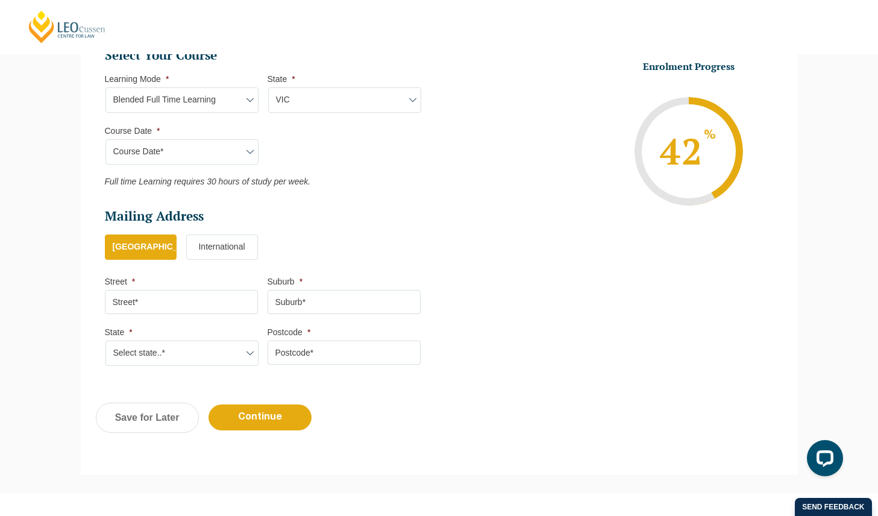
click at [211, 311] on input "Street *" at bounding box center [181, 302] width 153 height 24
type input "3007/ 1 Balston St"
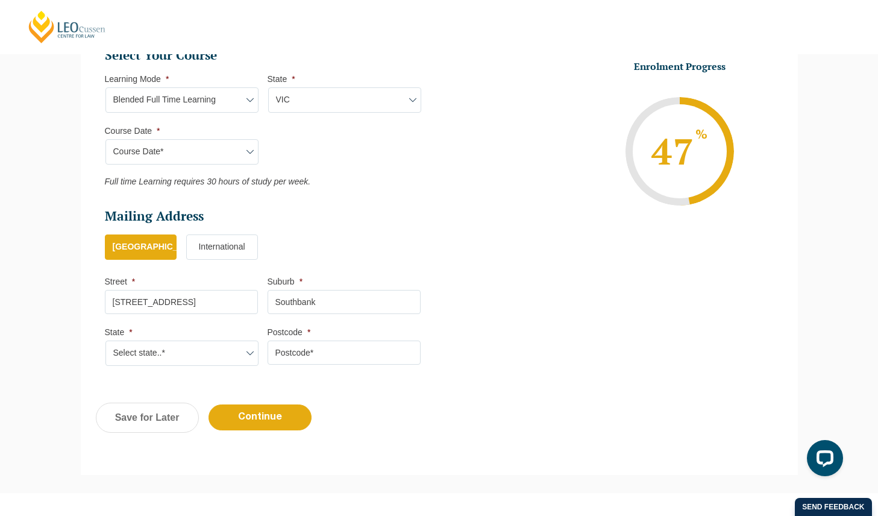
type input "Southbank"
click at [173, 360] on select "Select state..* VIC WA QLD SA NSW NT ACT TAS" at bounding box center [181, 352] width 153 height 25
select select "VIC"
click at [105, 342] on select "Select state..* VIC WA QLD SA NSW NT ACT TAS" at bounding box center [181, 352] width 153 height 25
click at [357, 364] on input "Postcode *" at bounding box center [343, 352] width 153 height 24
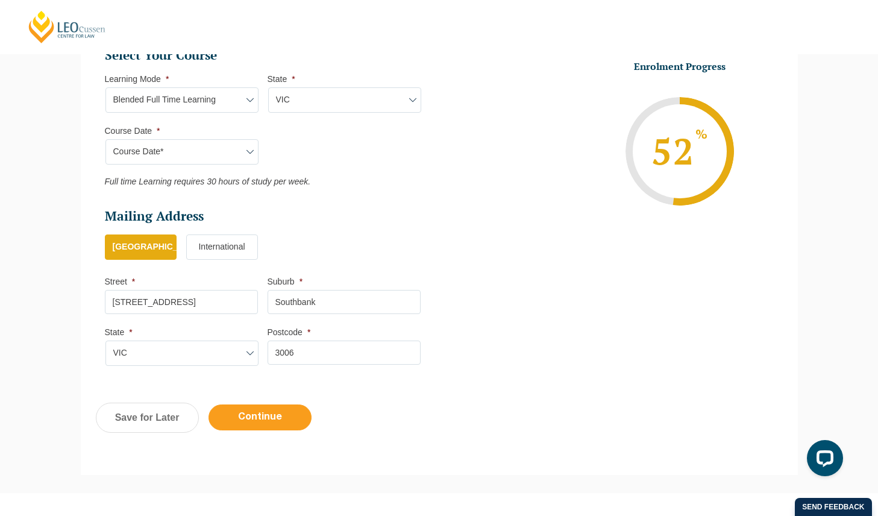
type input "3006"
click at [293, 425] on input "Continue" at bounding box center [259, 417] width 103 height 26
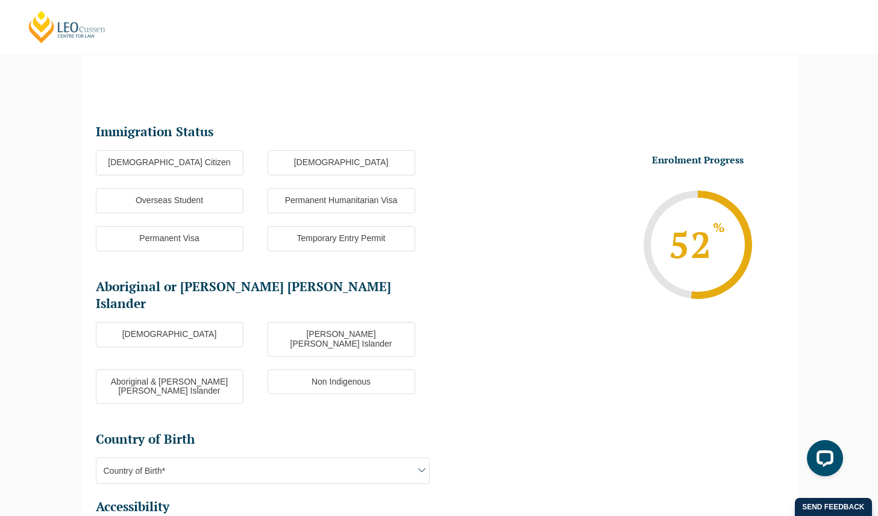
scroll to position [104, 0]
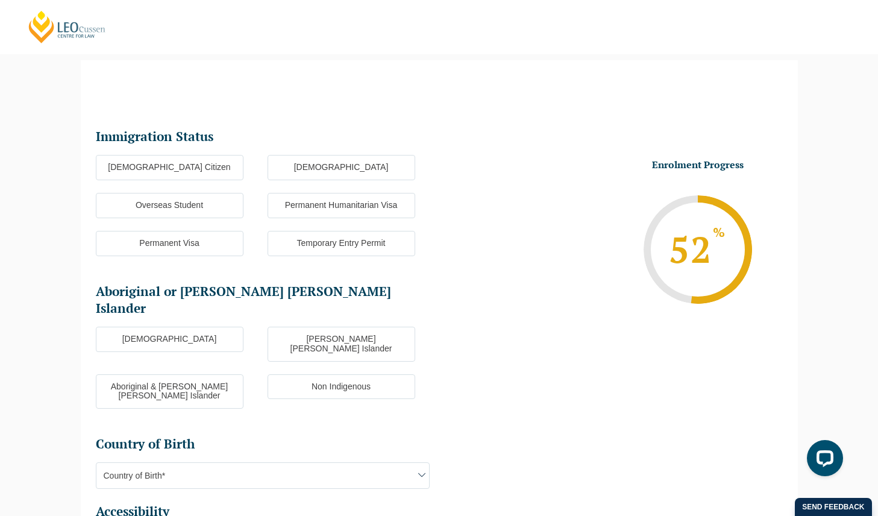
click at [207, 203] on label "Overseas Student" at bounding box center [170, 205] width 148 height 25
click at [0, 0] on input "Overseas Student" at bounding box center [0, 0] width 0 height 0
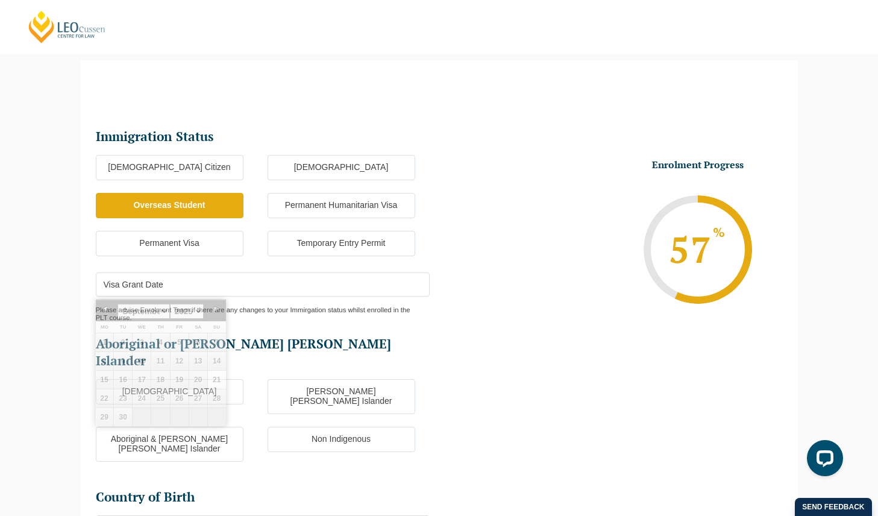
click at [193, 292] on input "Visa Grant Date" at bounding box center [263, 284] width 334 height 24
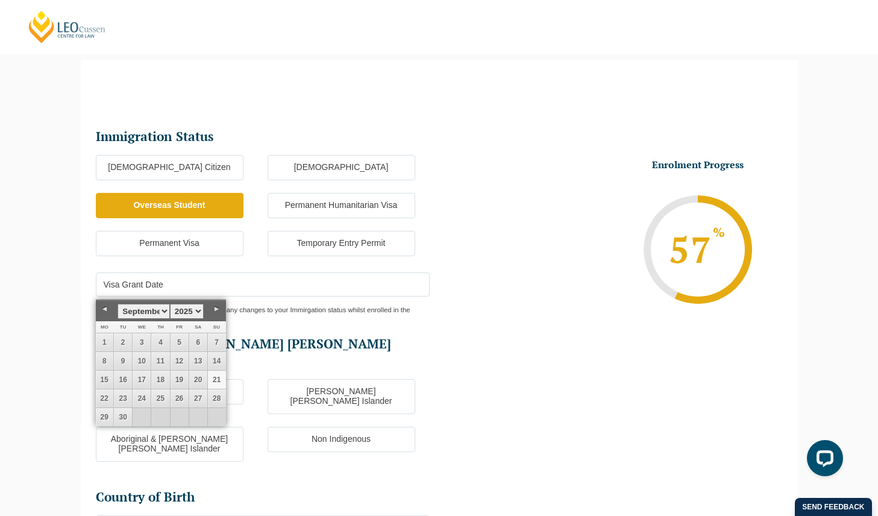
click at [193, 292] on input "Visa Grant Date" at bounding box center [263, 284] width 334 height 24
click at [305, 316] on div "Please advise Enrolment Team if there are any changes to your Immirgation statu…" at bounding box center [263, 308] width 334 height 25
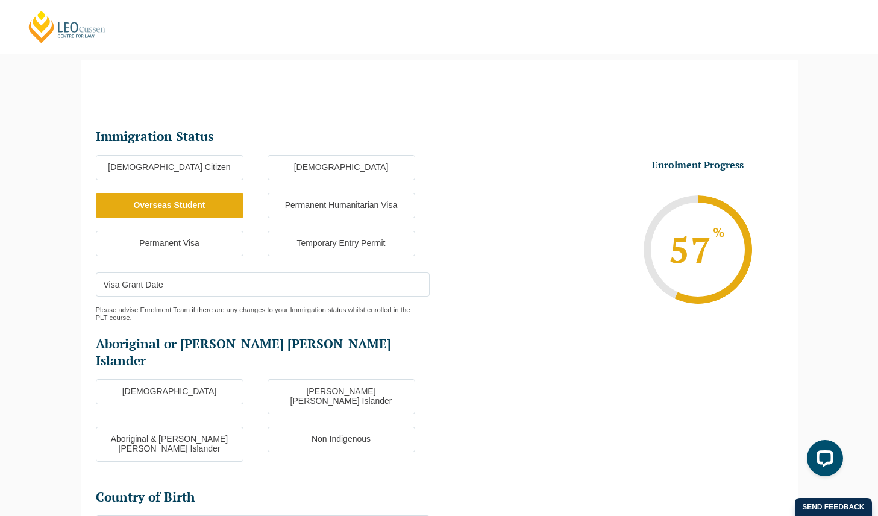
click at [163, 297] on div "Please advise Enrolment Team if there are any changes to your Immirgation statu…" at bounding box center [263, 308] width 334 height 25
click at [164, 288] on input "Visa Grant Date" at bounding box center [263, 284] width 334 height 24
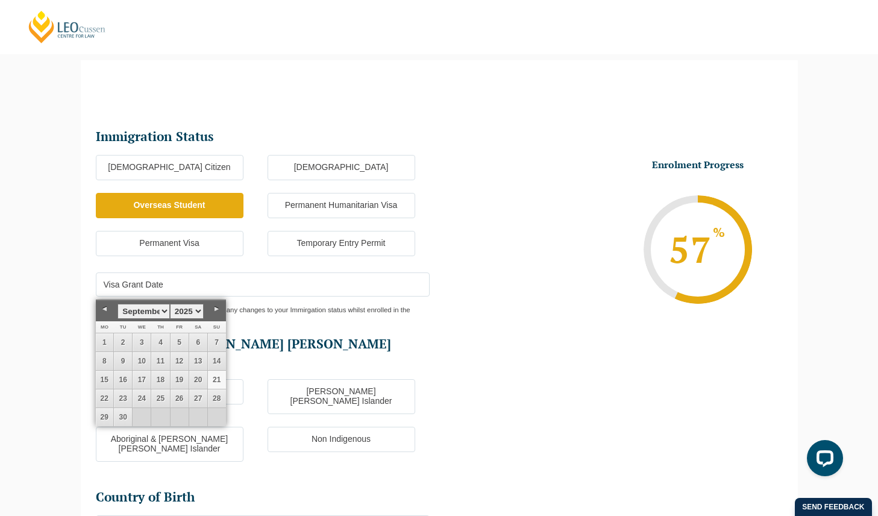
click at [133, 310] on select "January February March April May June July August September October November De…" at bounding box center [143, 311] width 52 height 15
click at [196, 310] on select "1925 1926 1927 1928 1929 1930 1931 1932 1933 1934 1935 1936 1937 1938 1939 1940…" at bounding box center [187, 311] width 34 height 15
click at [196, 338] on link "4" at bounding box center [198, 342] width 18 height 18
type input "04-02-2023"
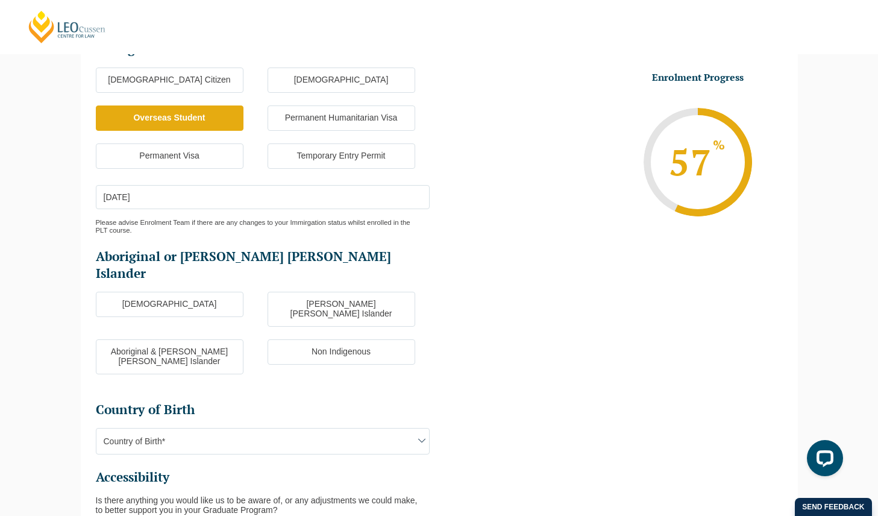
scroll to position [192, 0]
click at [298, 338] on label "Non Indigenous" at bounding box center [341, 350] width 148 height 25
click at [0, 0] on input "Non Indigenous" at bounding box center [0, 0] width 0 height 0
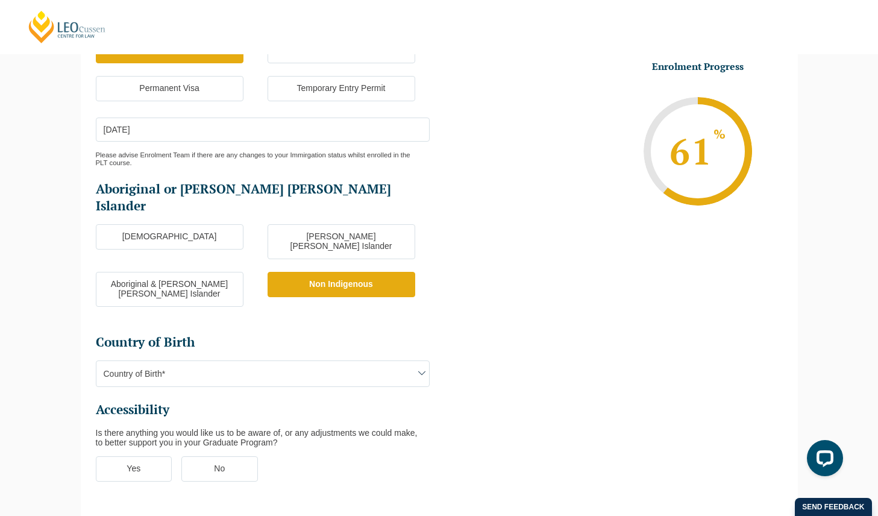
scroll to position [260, 0]
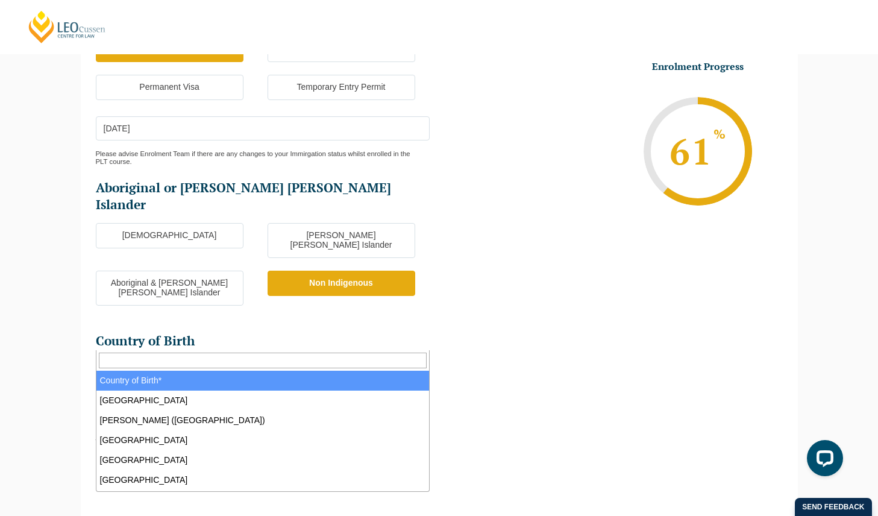
click at [298, 360] on span "Country of Birth*" at bounding box center [262, 372] width 332 height 25
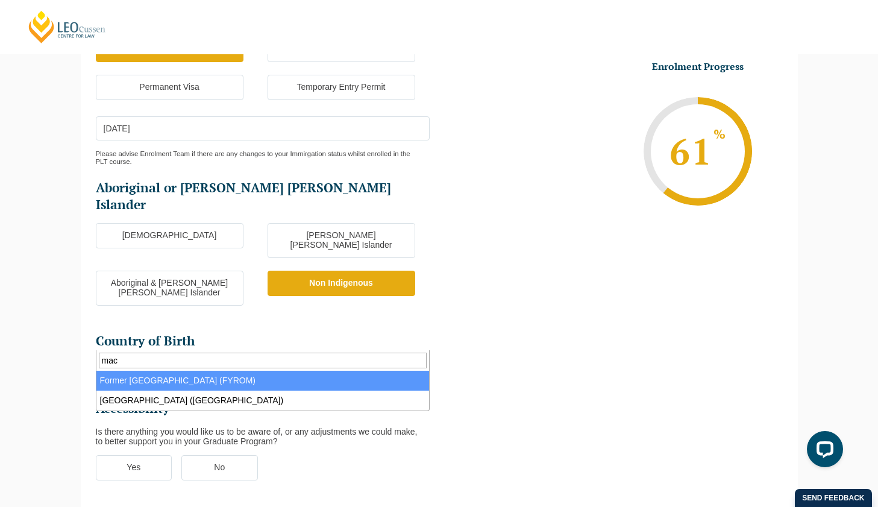
type input "mac"
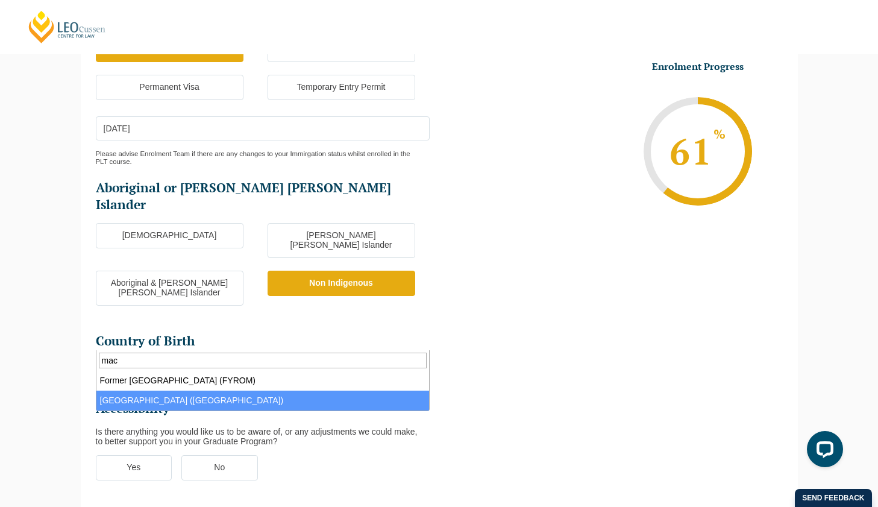
select select "Macau (SAR of China) 6103"
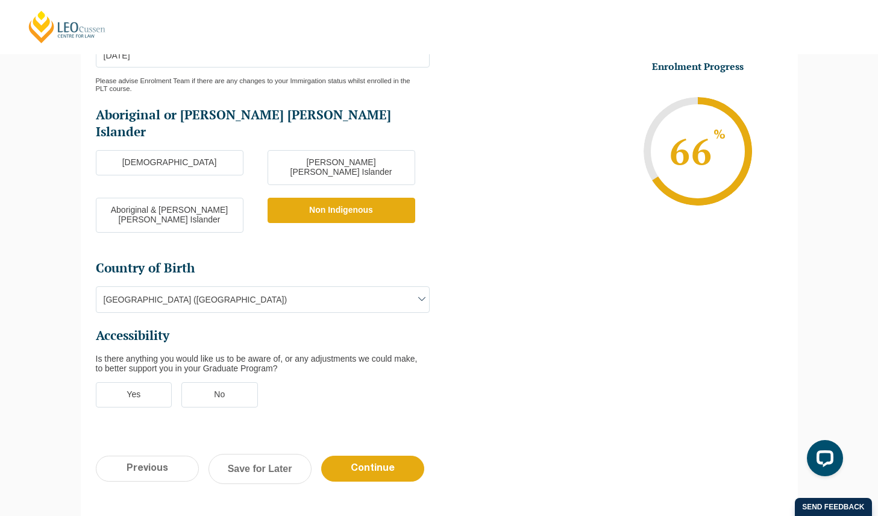
scroll to position [335, 0]
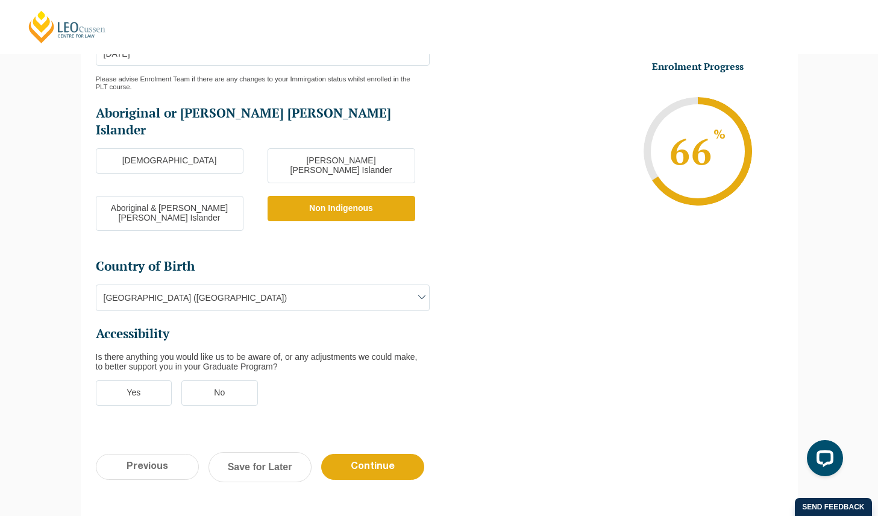
click at [210, 380] on label "No" at bounding box center [219, 392] width 76 height 25
click at [0, 0] on input "No" at bounding box center [0, 0] width 0 height 0
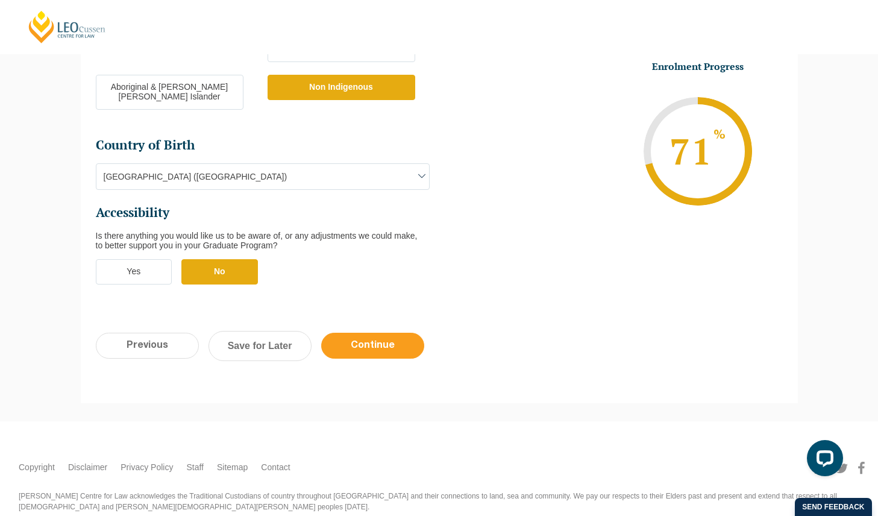
click at [390, 332] on input "Continue" at bounding box center [372, 345] width 103 height 26
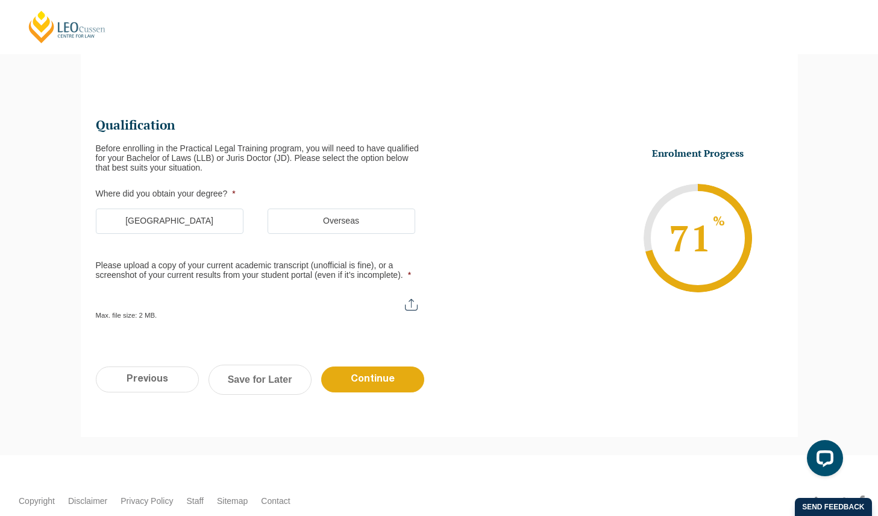
scroll to position [104, 0]
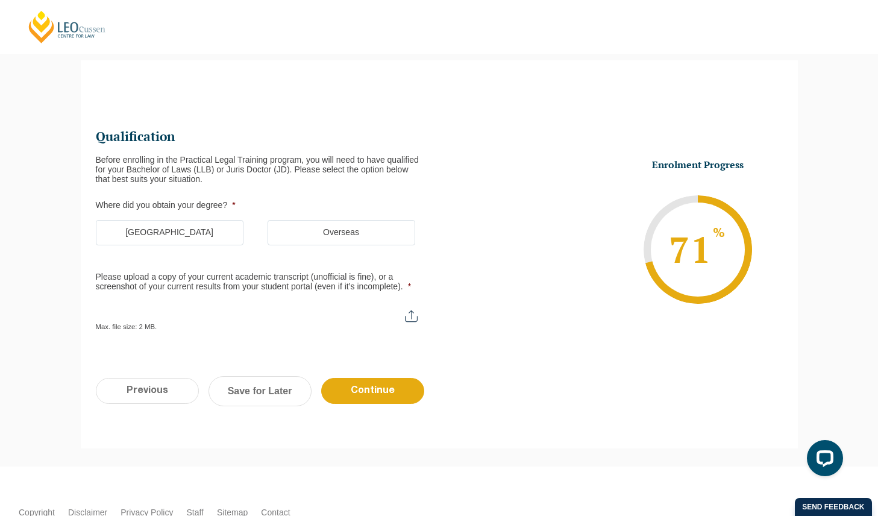
click at [202, 229] on label "Australia" at bounding box center [170, 232] width 148 height 25
click at [0, 0] on input "Australia" at bounding box center [0, 0] width 0 height 0
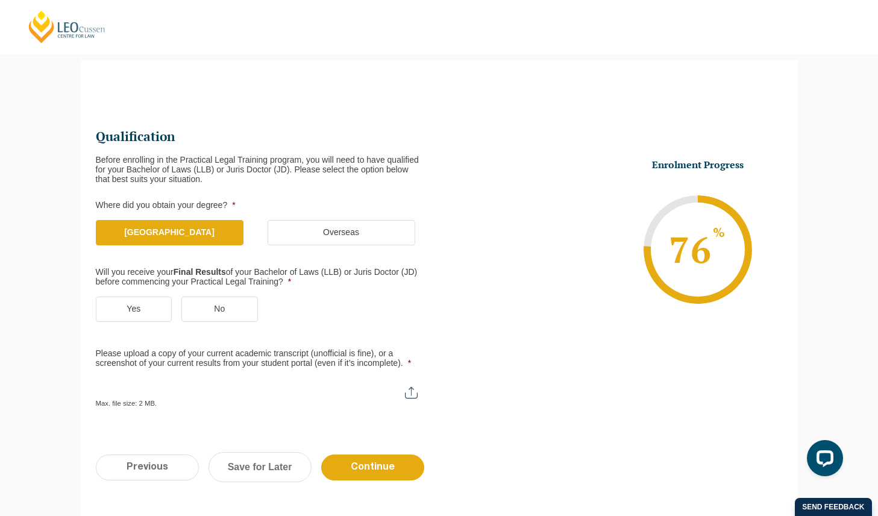
click at [161, 308] on label "Yes" at bounding box center [134, 308] width 76 height 25
click at [0, 0] on input "Yes" at bounding box center [0, 0] width 0 height 0
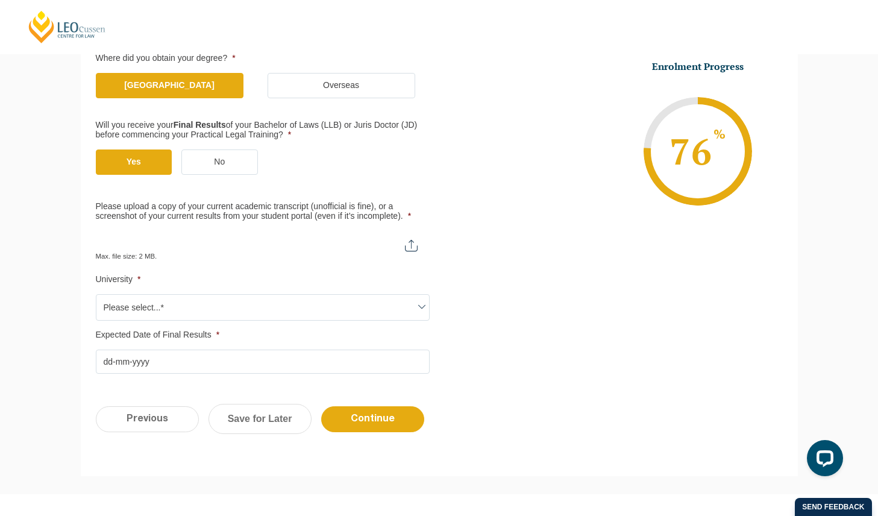
scroll to position [145, 0]
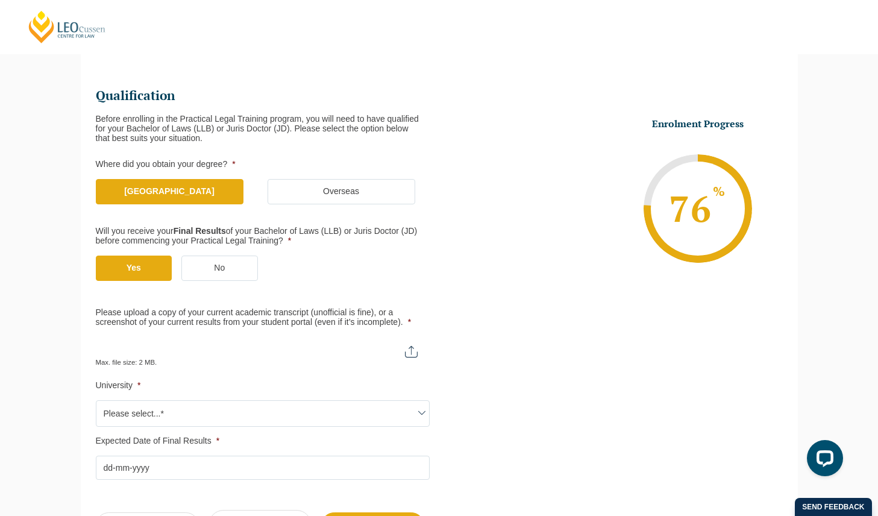
click at [350, 353] on input "Please upload a copy of your current academic transcript (unofficial is fine), …" at bounding box center [263, 347] width 334 height 20
type input "C:\fakepath\Transcript_Choi.pdf"
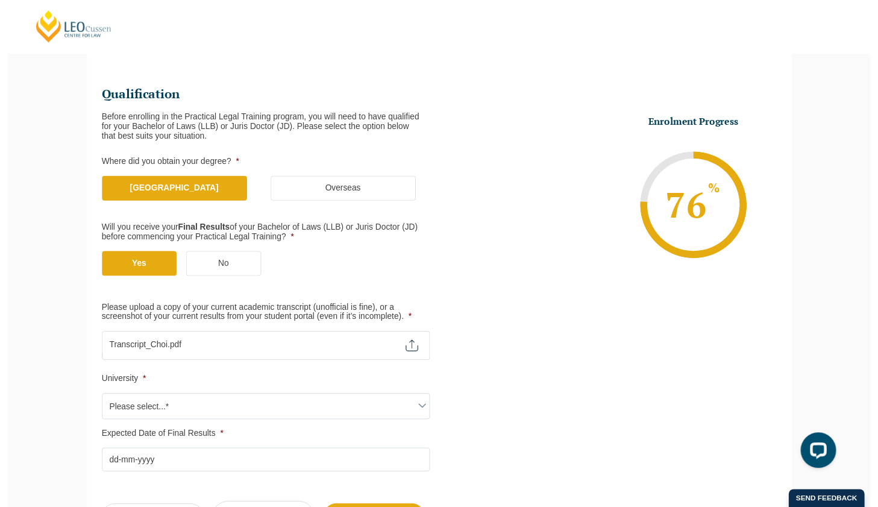
scroll to position [171, 0]
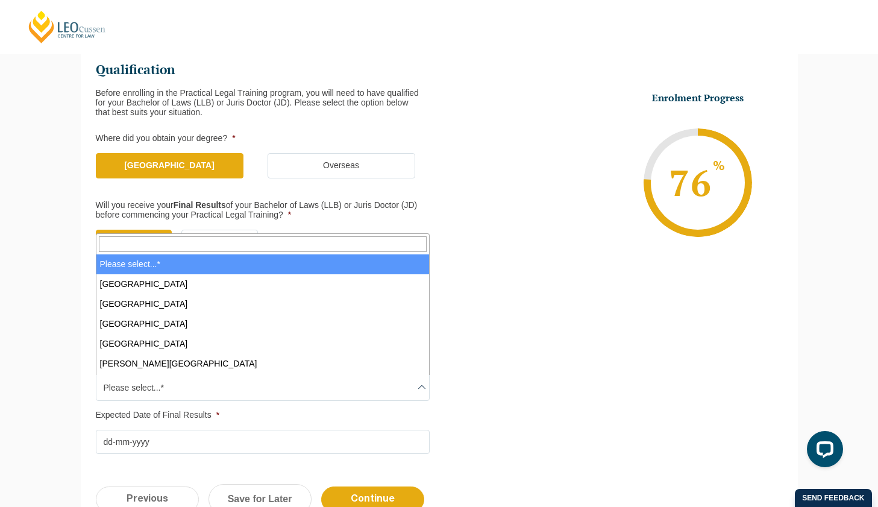
click at [376, 395] on span "Please select...*" at bounding box center [262, 387] width 332 height 25
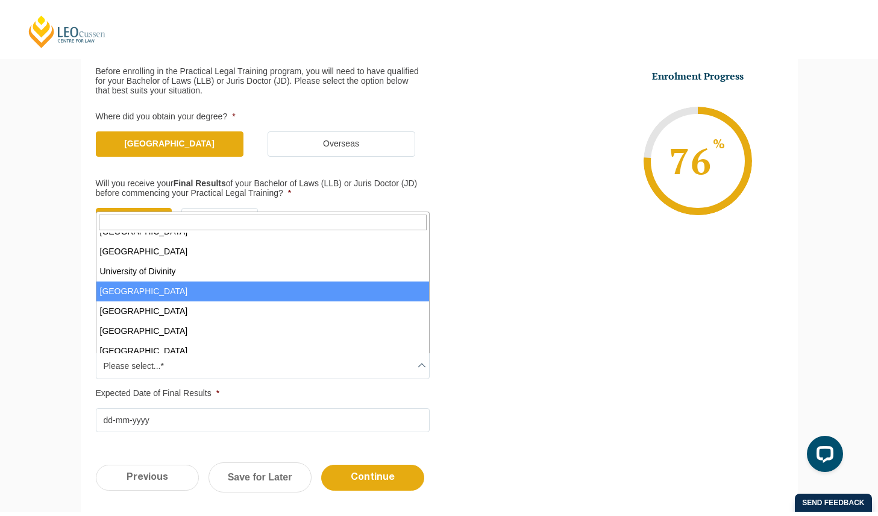
scroll to position [508, 0]
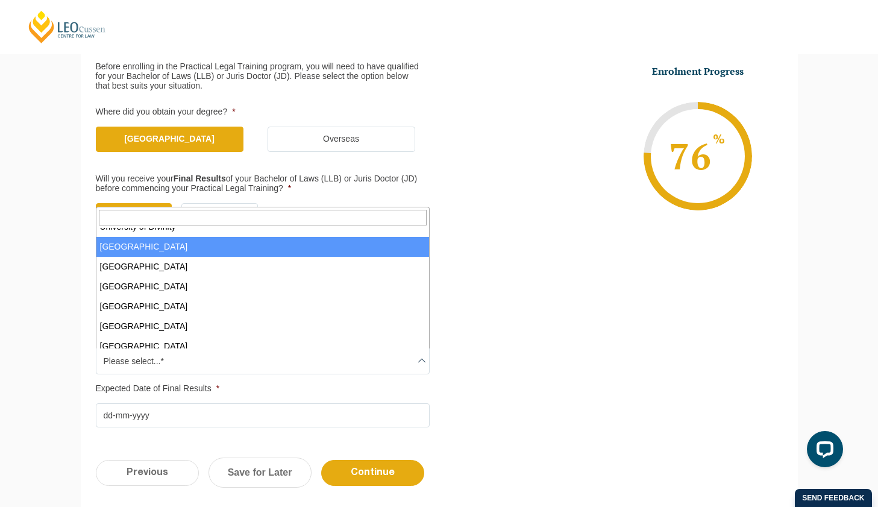
select select "University of Melbourne"
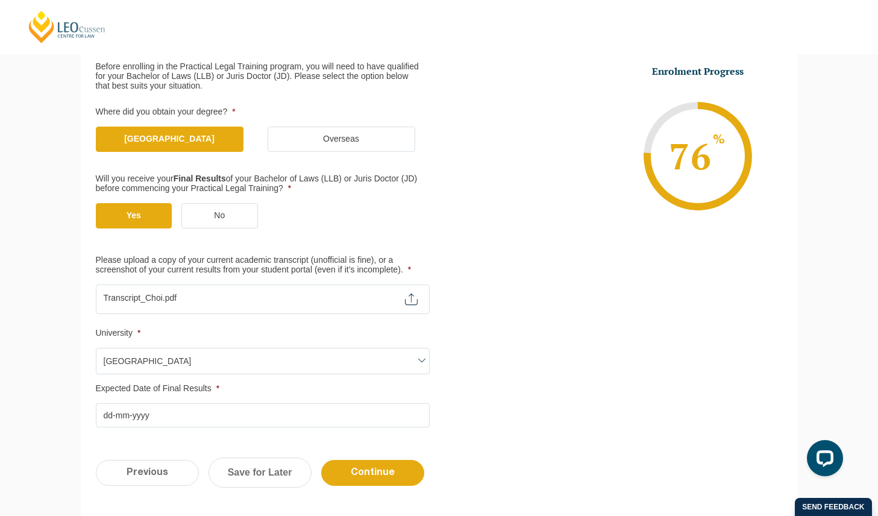
click at [326, 421] on input "Expected Date of Final Results *" at bounding box center [263, 415] width 334 height 24
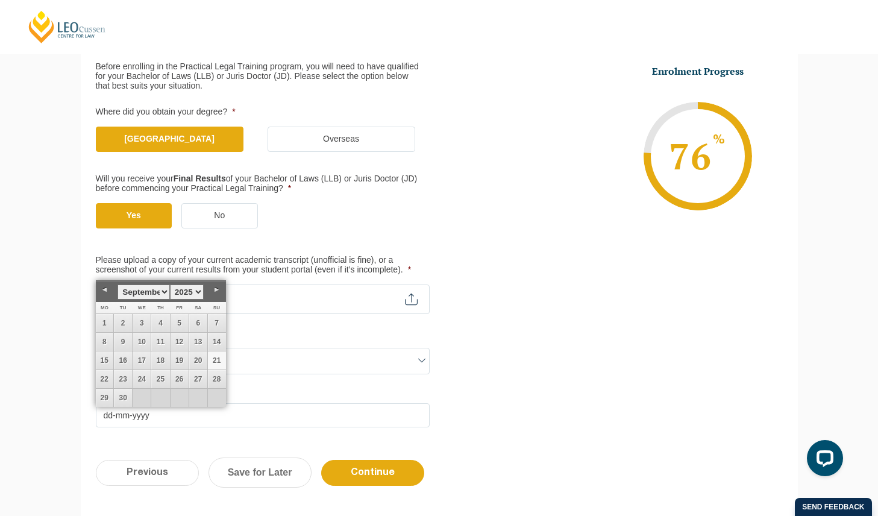
click at [373, 419] on input "Expected Date of Final Results *" at bounding box center [263, 415] width 334 height 24
click at [157, 287] on select "January February March April May June July August September October November De…" at bounding box center [143, 291] width 52 height 15
click at [178, 320] on link "5" at bounding box center [179, 323] width 18 height 18
type input "05-12-2025"
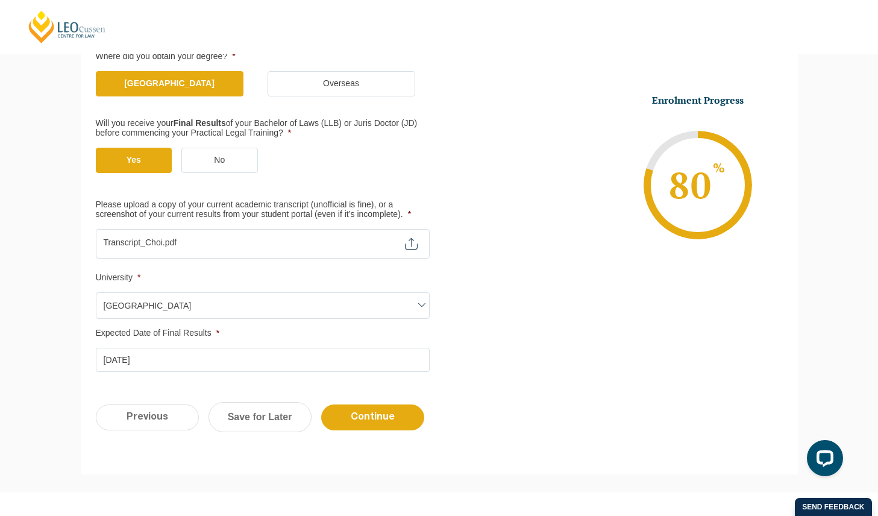
scroll to position [307, 0]
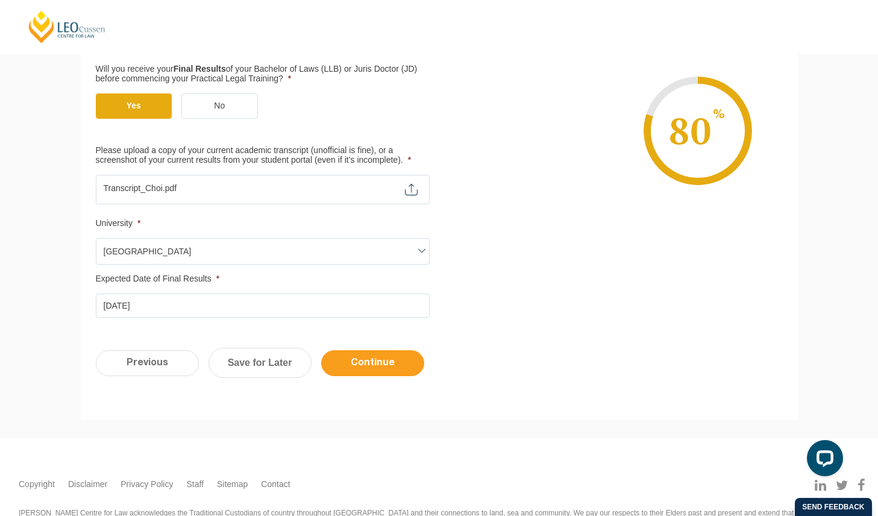
click at [369, 372] on input "Continue" at bounding box center [372, 363] width 103 height 26
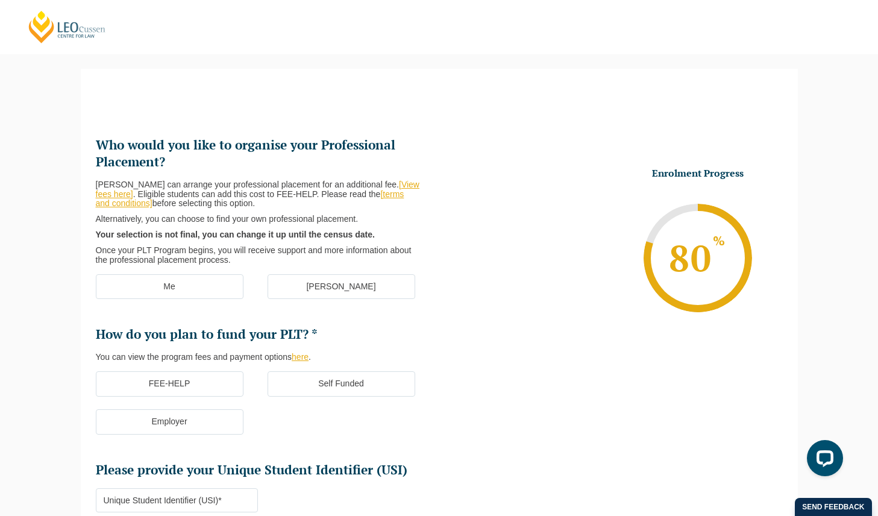
scroll to position [104, 0]
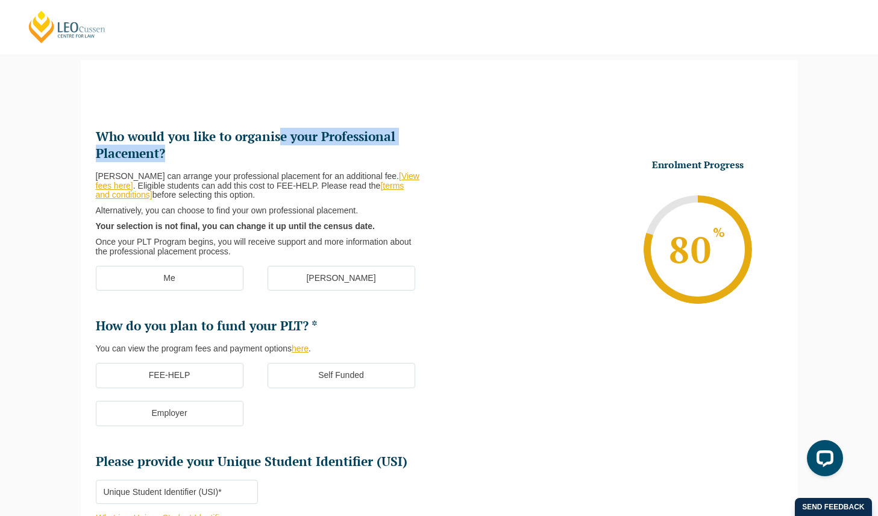
drag, startPoint x: 269, startPoint y: 151, endPoint x: 282, endPoint y: 142, distance: 16.9
click at [282, 142] on h2 "Who would you like to organise your Professional Placement?" at bounding box center [263, 145] width 334 height 34
click at [277, 151] on h2 "Who would you like to organise your Professional Placement?" at bounding box center [263, 145] width 334 height 34
click at [203, 272] on label "Me" at bounding box center [170, 278] width 148 height 25
click at [0, 0] on input "Me" at bounding box center [0, 0] width 0 height 0
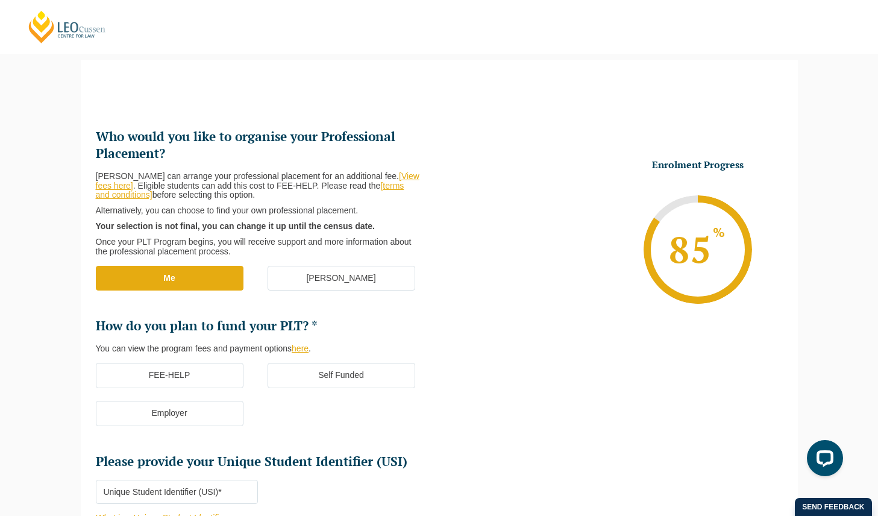
click at [313, 284] on label "[PERSON_NAME]" at bounding box center [341, 278] width 148 height 25
click at [0, 0] on input "[PERSON_NAME]" at bounding box center [0, 0] width 0 height 0
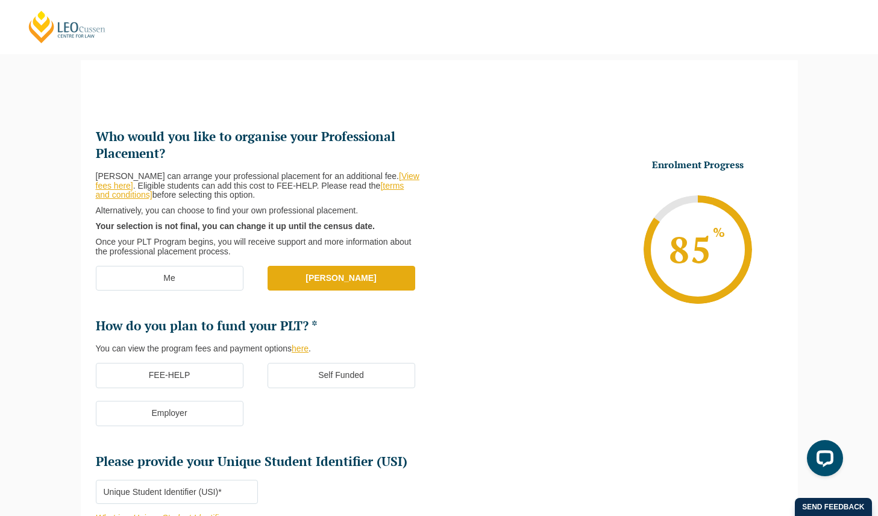
drag, startPoint x: 295, startPoint y: 260, endPoint x: 315, endPoint y: 258, distance: 20.6
click at [315, 259] on ul "Who would you like to organise your Professional Placement? Leo Cussen can arra…" at bounding box center [267, 299] width 343 height 342
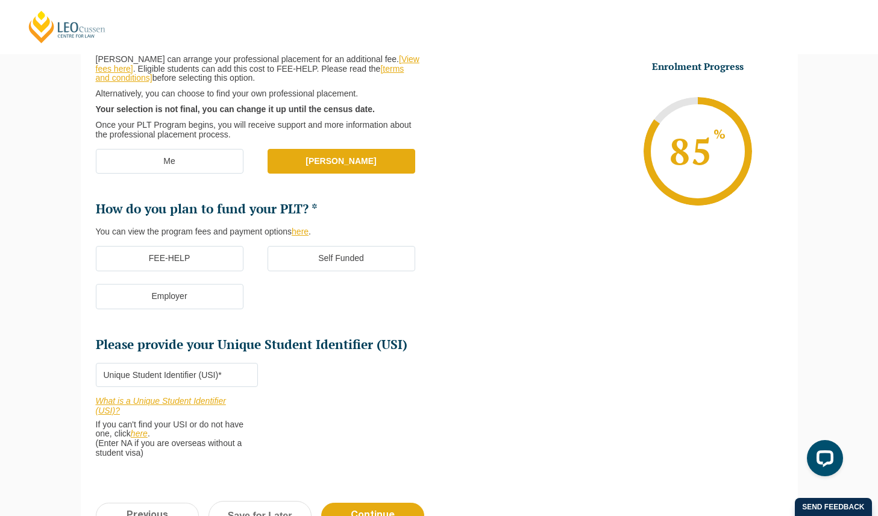
click at [315, 259] on label "Self Funded" at bounding box center [341, 258] width 148 height 25
click at [0, 0] on input "Self Funded" at bounding box center [0, 0] width 0 height 0
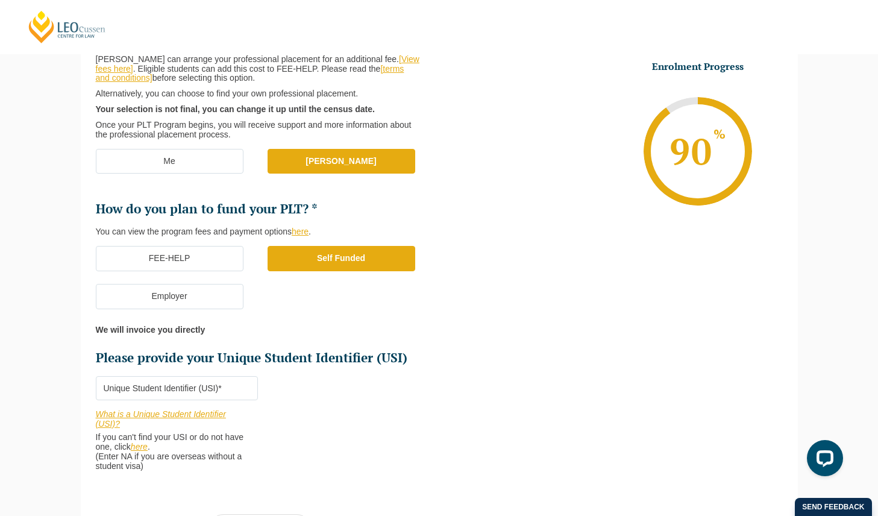
click at [208, 295] on label "Employer" at bounding box center [170, 296] width 148 height 25
click at [0, 0] on input "Employer" at bounding box center [0, 0] width 0 height 0
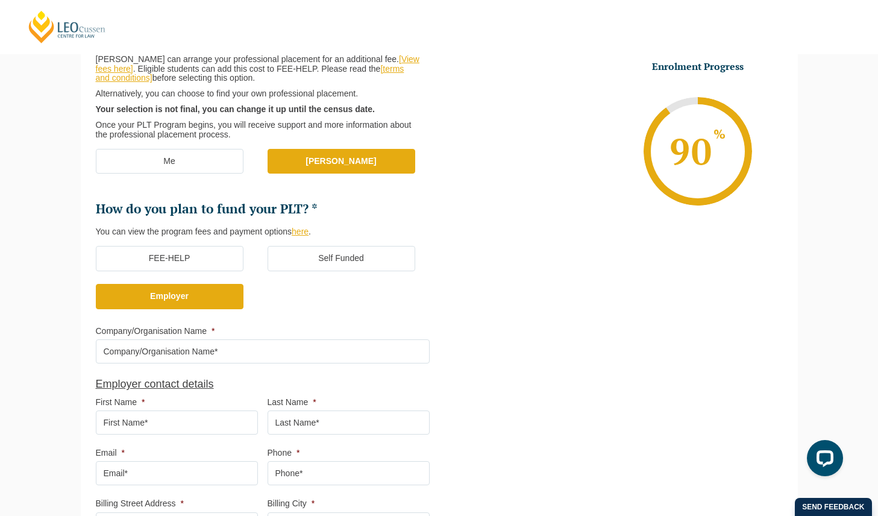
click at [307, 256] on label "Self Funded" at bounding box center [341, 258] width 148 height 25
click at [0, 0] on input "Self Funded" at bounding box center [0, 0] width 0 height 0
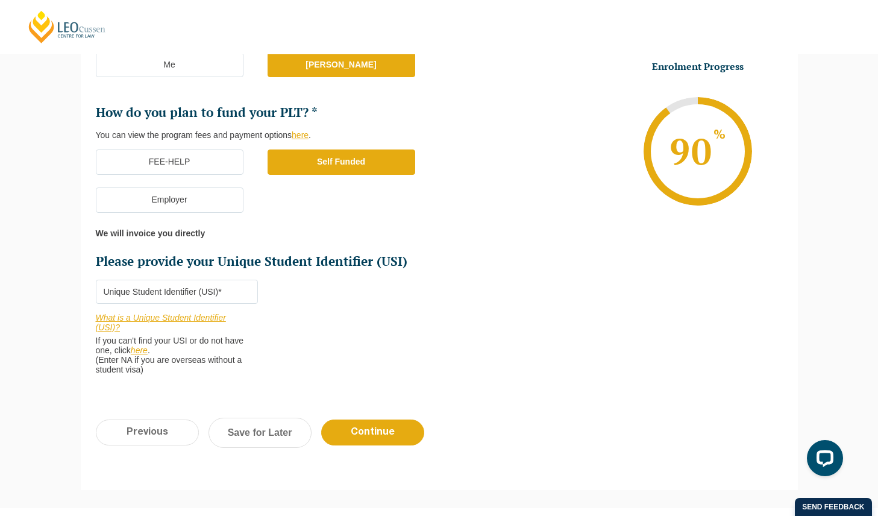
scroll to position [328, 0]
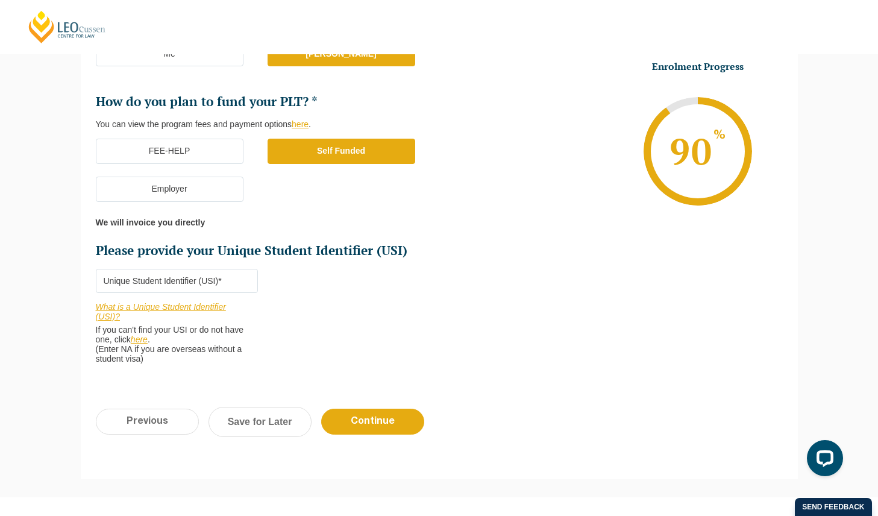
click at [252, 277] on input "Please provide your Unique Student Identifier (USI) *" at bounding box center [177, 281] width 162 height 24
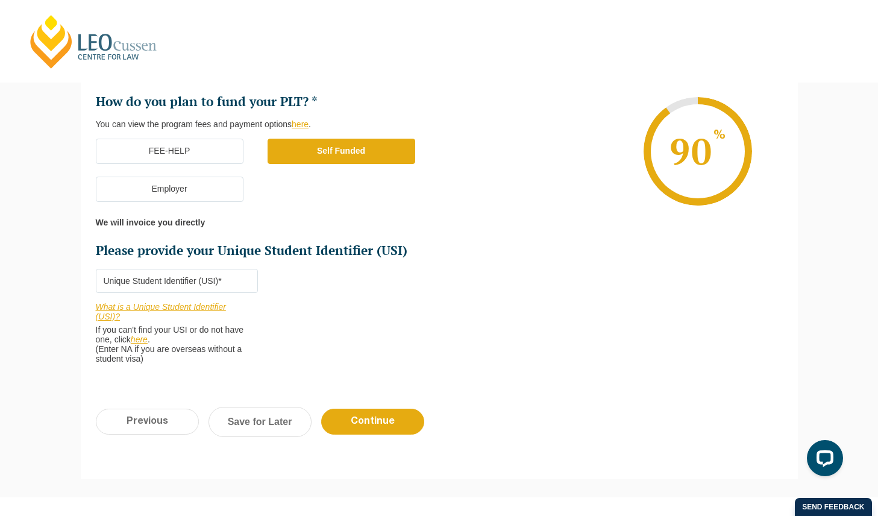
click at [204, 276] on input "Please provide your Unique Student Identifier (USI) *" at bounding box center [177, 281] width 162 height 24
paste input "XJGRRCJVHH"
type input "XJGRRCJVHH"
click at [299, 324] on li "Who would you like to organise your Professional Placement? Leo Cussen can arra…" at bounding box center [267, 140] width 343 height 472
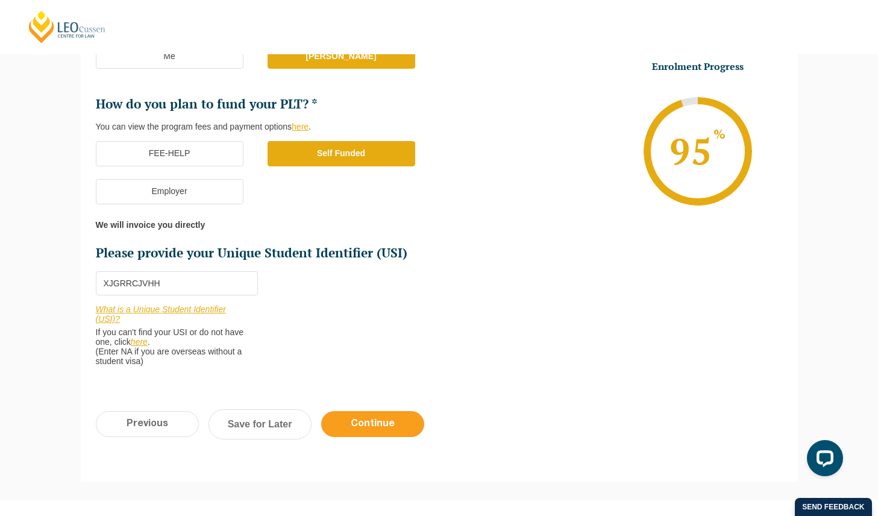
scroll to position [344, 0]
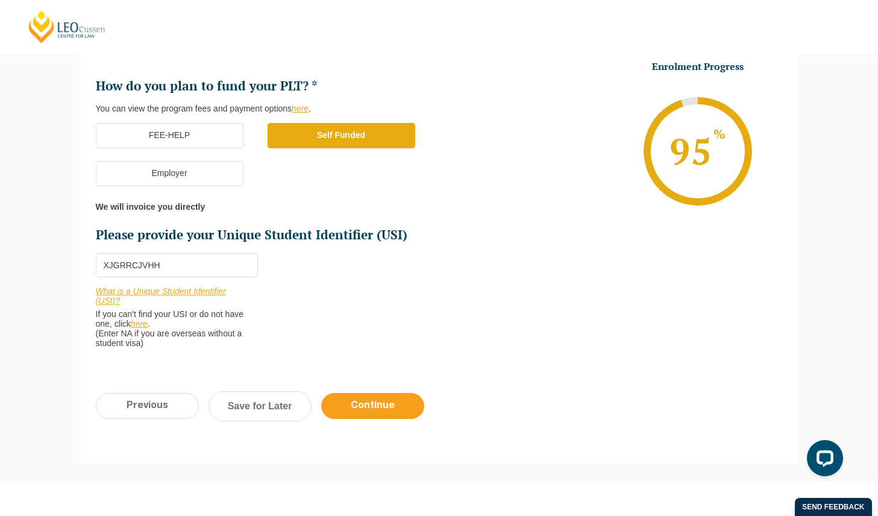
click at [350, 404] on input "Continue" at bounding box center [372, 406] width 103 height 26
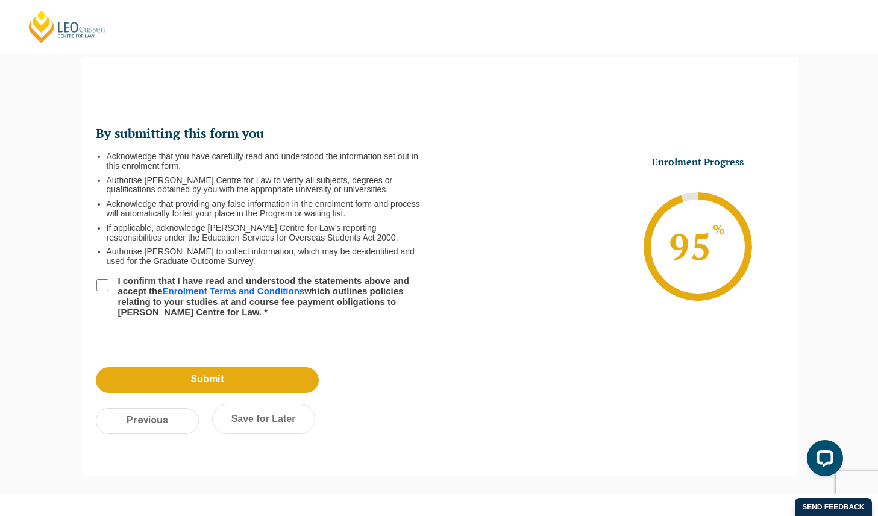
scroll to position [104, 0]
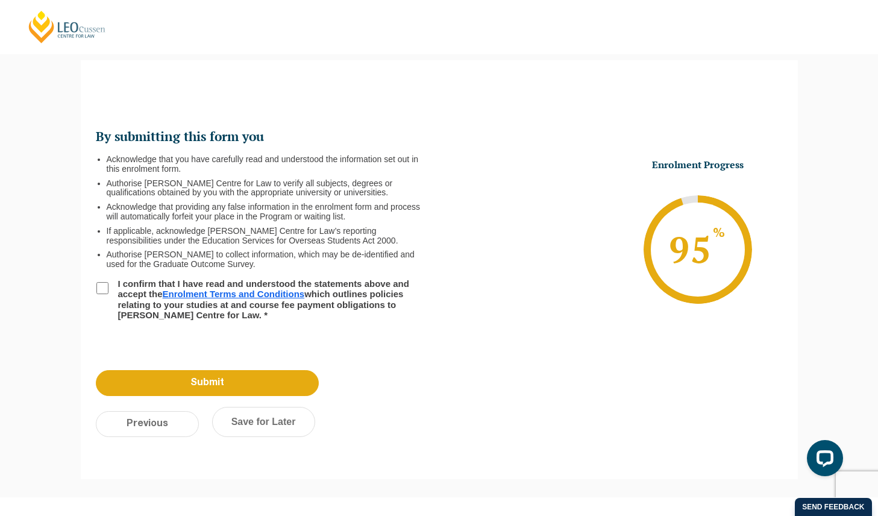
click at [105, 287] on input "I confirm that I have read and understood the statements above and accept the E…" at bounding box center [102, 288] width 12 height 12
checkbox input "true"
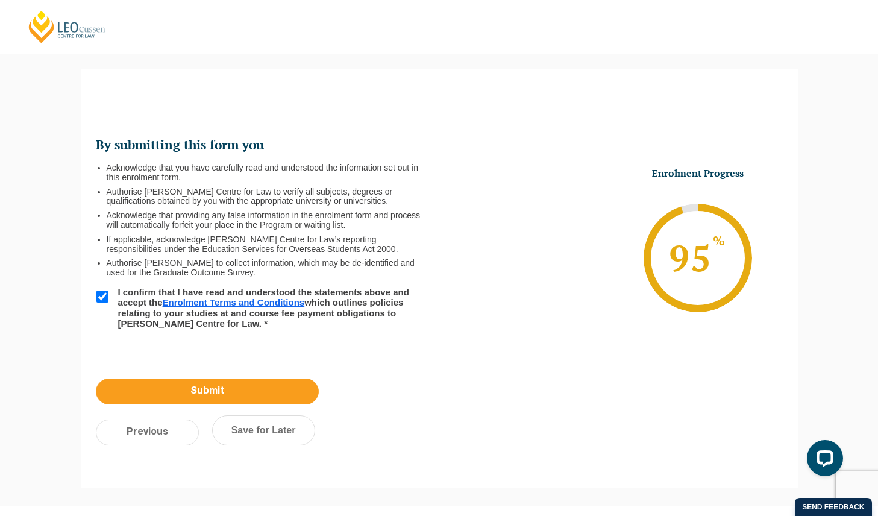
scroll to position [101, 0]
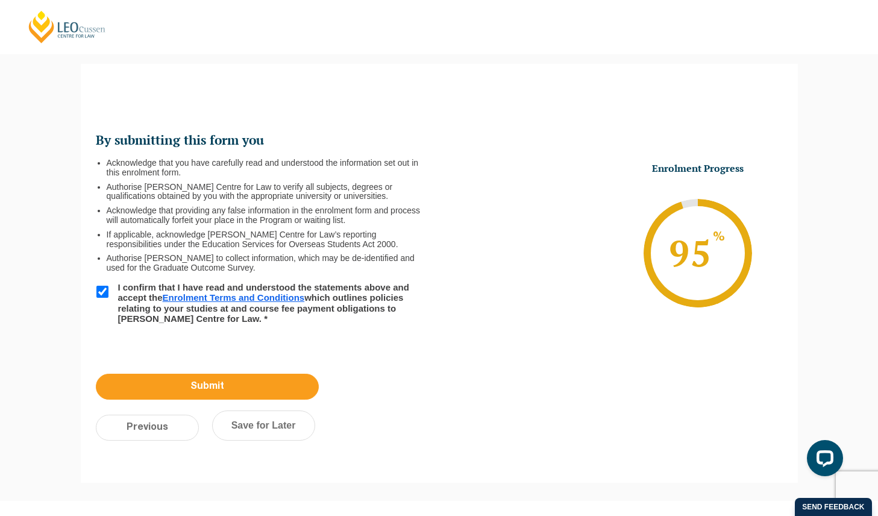
click at [178, 373] on input "Submit" at bounding box center [207, 386] width 223 height 26
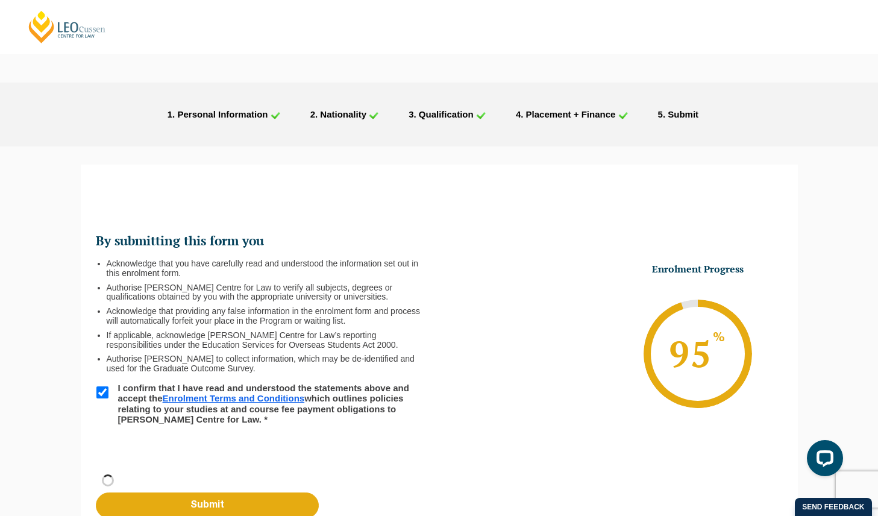
scroll to position [234, 0]
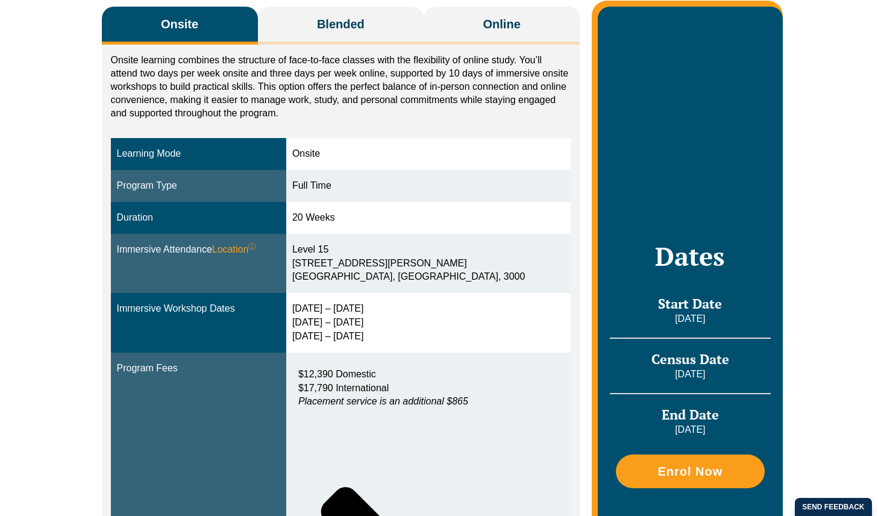
scroll to position [182, 0]
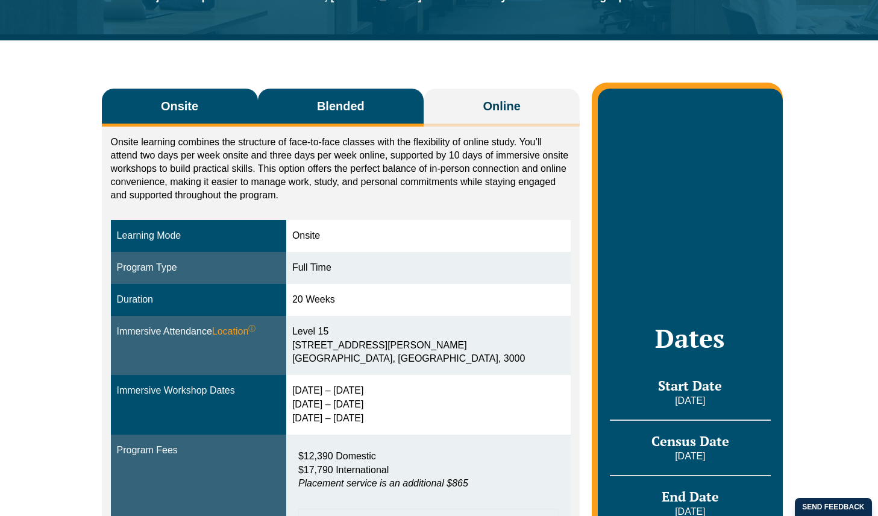
click at [372, 96] on button "Blended" at bounding box center [341, 108] width 166 height 38
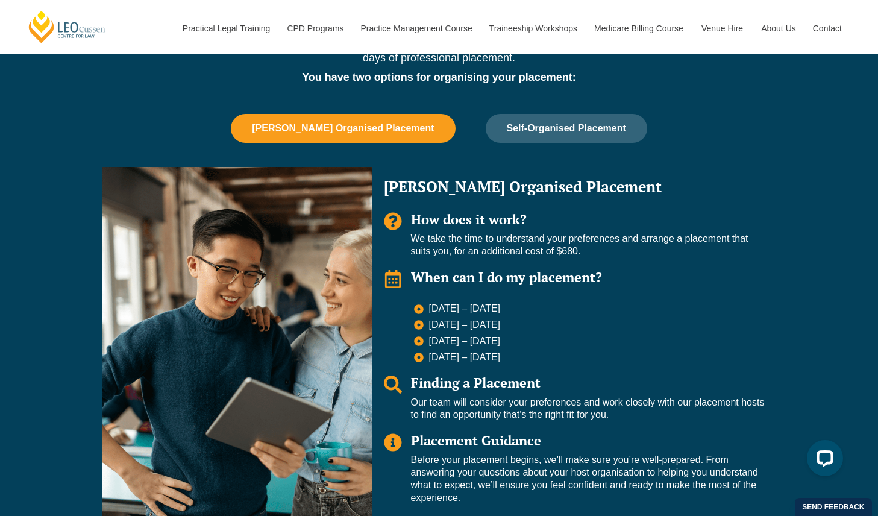
scroll to position [1171, 0]
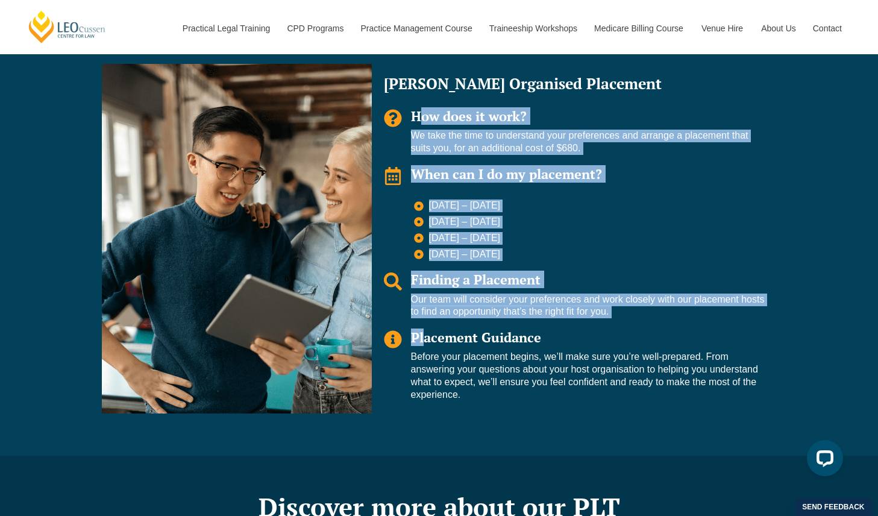
drag, startPoint x: 372, startPoint y: 126, endPoint x: 420, endPoint y: 313, distance: 192.7
click at [420, 313] on div "Leo Organised Placement How does it work? We take the time to understand your p…" at bounding box center [574, 238] width 405 height 349
drag, startPoint x: 446, startPoint y: 399, endPoint x: 450, endPoint y: 286, distance: 113.3
click at [450, 286] on div "PLT Placement Options The Leo Cussen PLT Program is thorough and includes exten…" at bounding box center [439, 155] width 687 height 599
click at [450, 293] on p "Our team will consider your preferences and work closely with our placement hos…" at bounding box center [588, 305] width 354 height 25
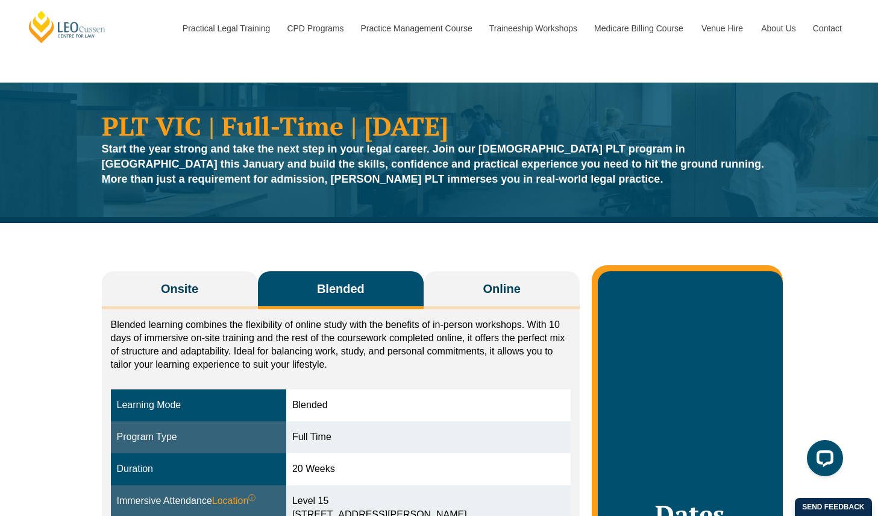
scroll to position [157, 0]
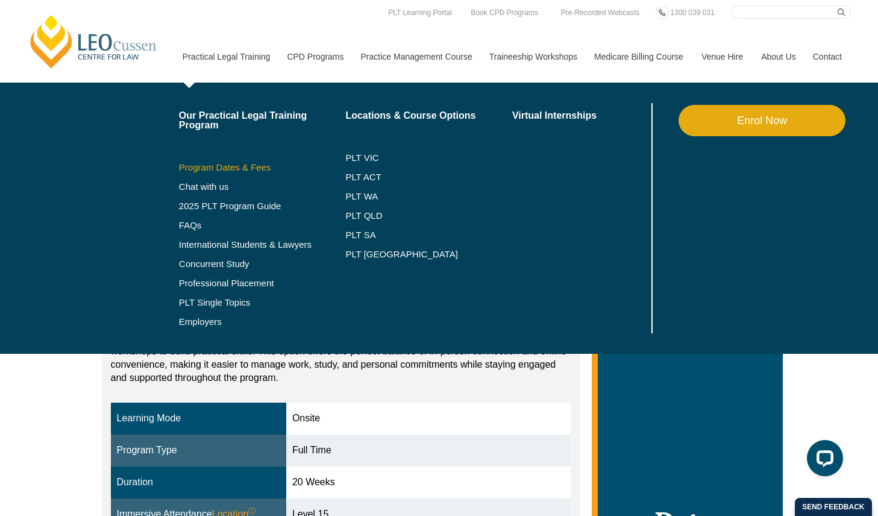
click at [228, 164] on link "Program Dates & Fees" at bounding box center [262, 168] width 167 height 10
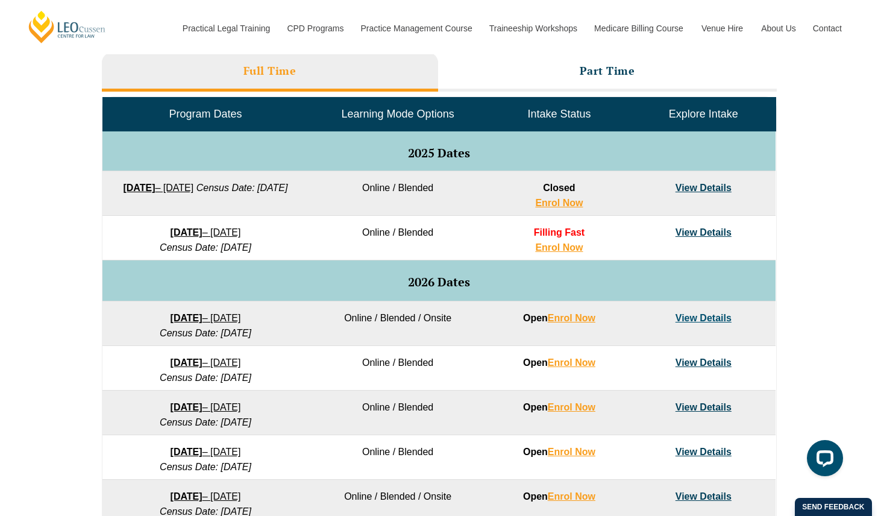
scroll to position [552, 0]
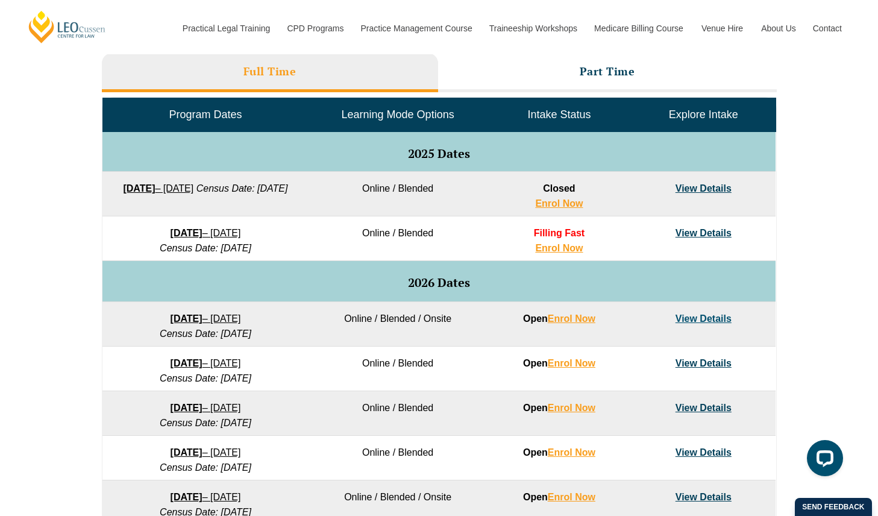
click at [228, 234] on link "[DATE] – [DATE]" at bounding box center [205, 233] width 70 height 10
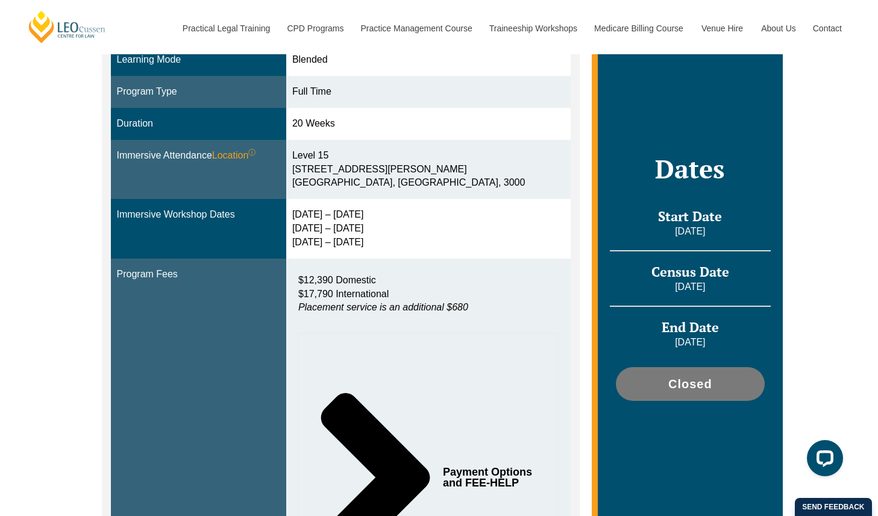
scroll to position [260, 0]
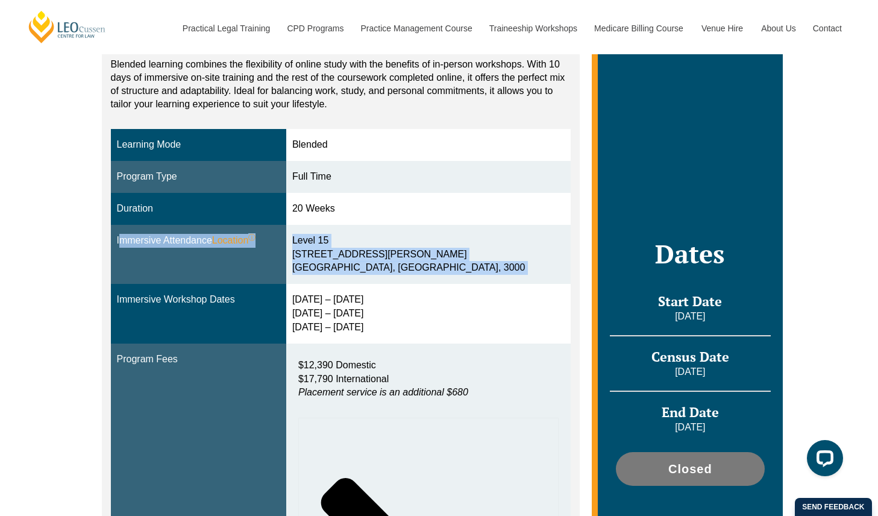
drag, startPoint x: 234, startPoint y: 226, endPoint x: 169, endPoint y: 285, distance: 87.4
click at [169, 285] on tbody "Learning Mode Blended Program Type Full Time Duration 20 Weeks Immersive Attend…" at bounding box center [341, 425] width 460 height 593
click at [169, 285] on td "Immersive Workshop Dates" at bounding box center [198, 314] width 175 height 60
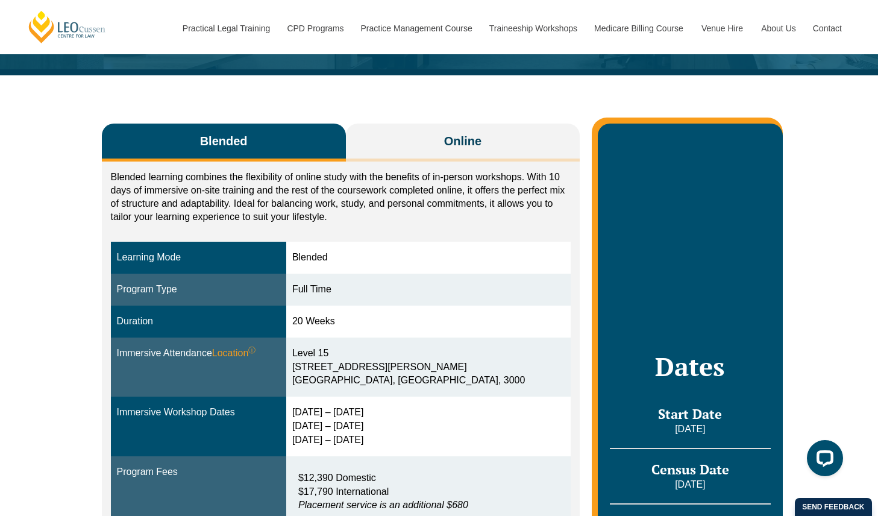
scroll to position [133, 0]
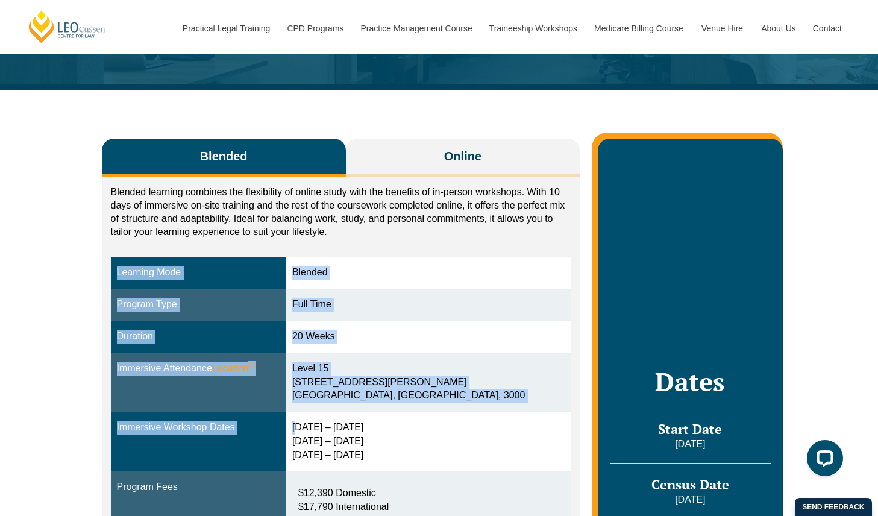
drag, startPoint x: 411, startPoint y: 251, endPoint x: 423, endPoint y: 419, distance: 169.0
click at [423, 420] on div "Blended learning combines the flexibility of online study with the benefits of …" at bounding box center [341, 517] width 478 height 682
click at [423, 419] on td "15 – 18 Dec 2025 10 – 12 March 2026 28 – 30 April 2026" at bounding box center [428, 441] width 284 height 60
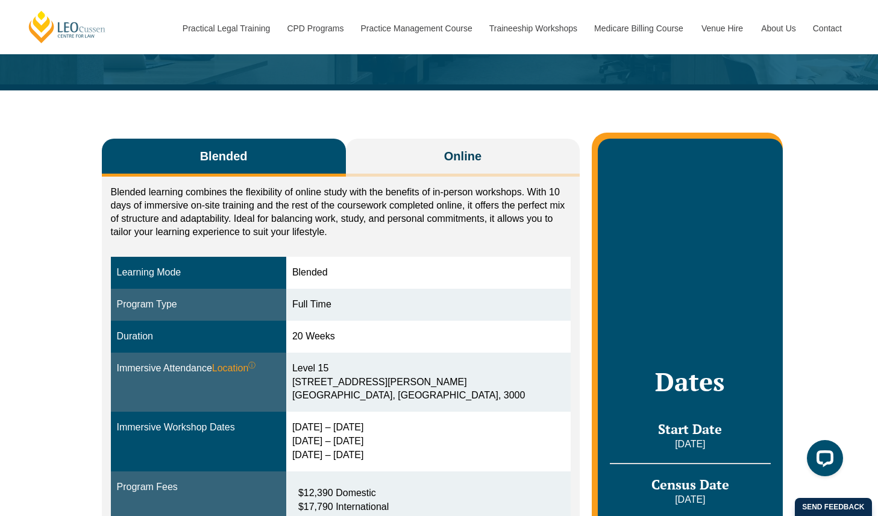
click at [502, 465] on td "15 – 18 Dec 2025 10 – 12 March 2026 28 – 30 April 2026" at bounding box center [428, 441] width 284 height 60
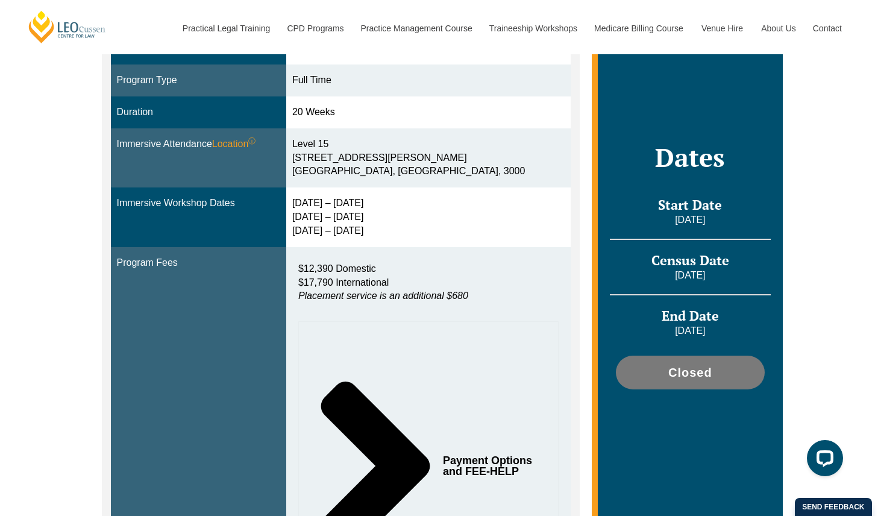
scroll to position [0, 0]
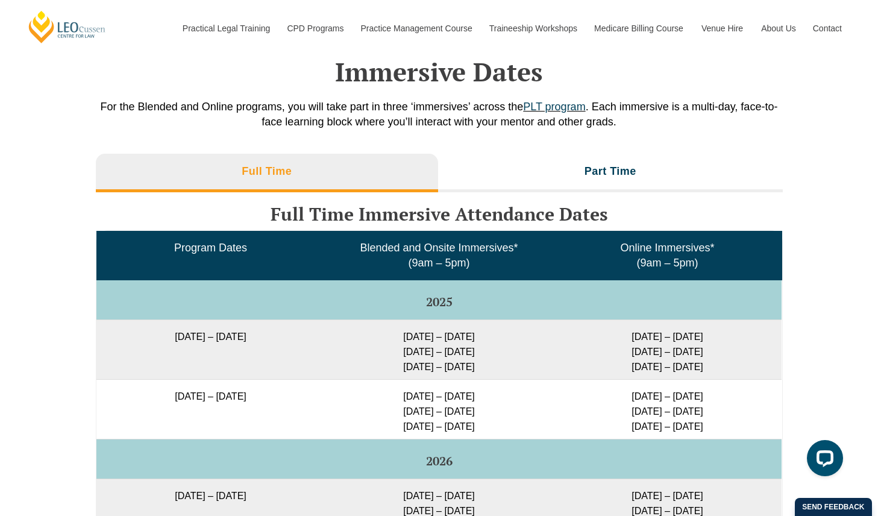
scroll to position [1844, 0]
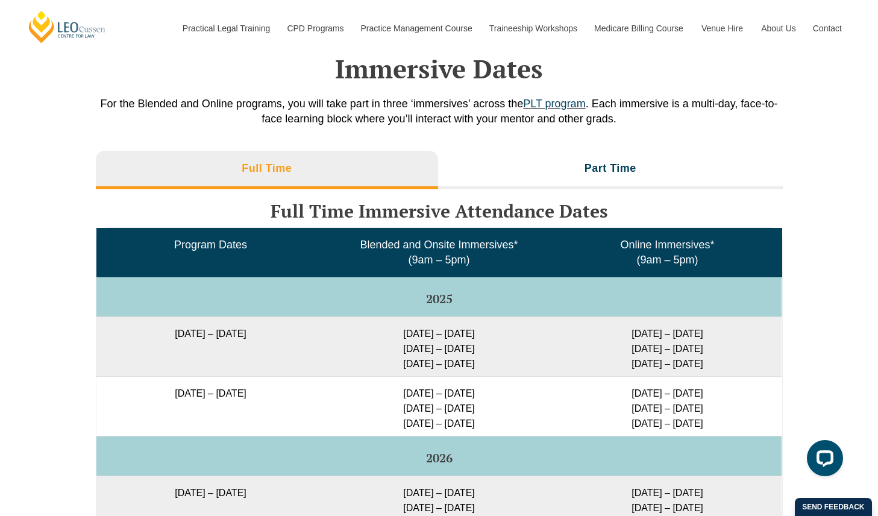
drag, startPoint x: 307, startPoint y: 128, endPoint x: 298, endPoint y: 139, distance: 14.2
click at [298, 139] on div "Immersive Dates For the Blended and Online programs, you will take part in thre…" at bounding box center [439, 71] width 687 height 145
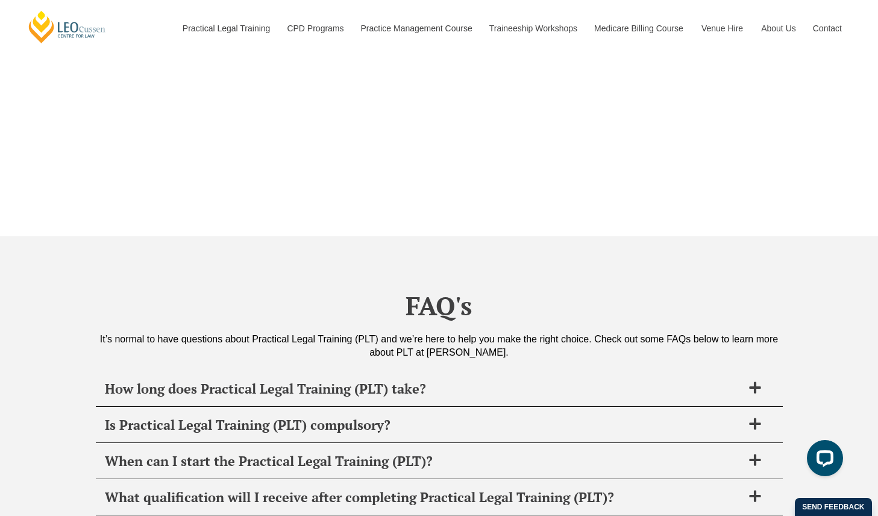
scroll to position [4582, 0]
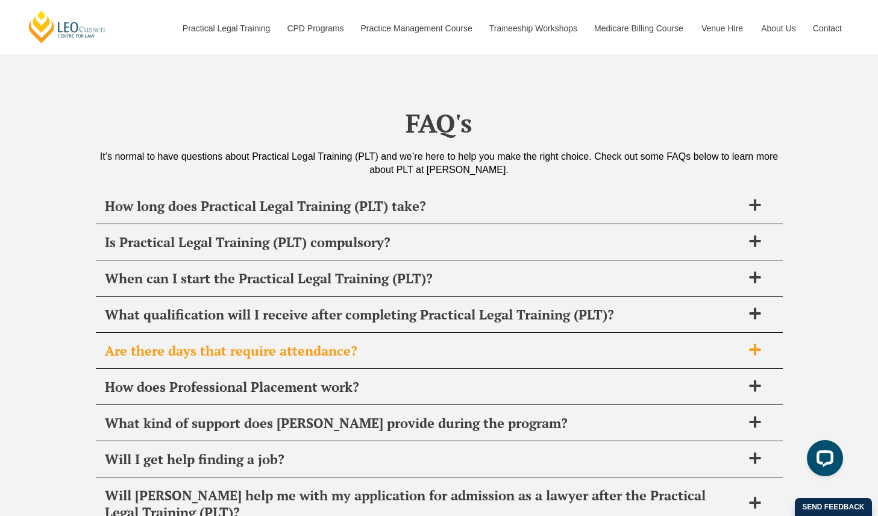
click at [316, 342] on span "Are there days that require attendance?" at bounding box center [423, 350] width 637 height 17
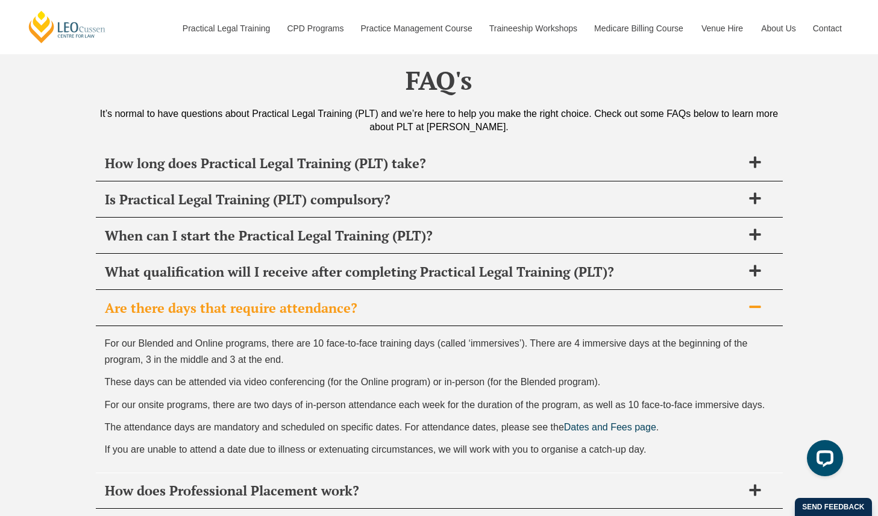
scroll to position [4623, 0]
drag, startPoint x: 290, startPoint y: 449, endPoint x: 305, endPoint y: 448, distance: 15.1
click at [305, 448] on div "For our Blended and Online programs, there are 10 face-to-face training days (c…" at bounding box center [439, 400] width 687 height 146
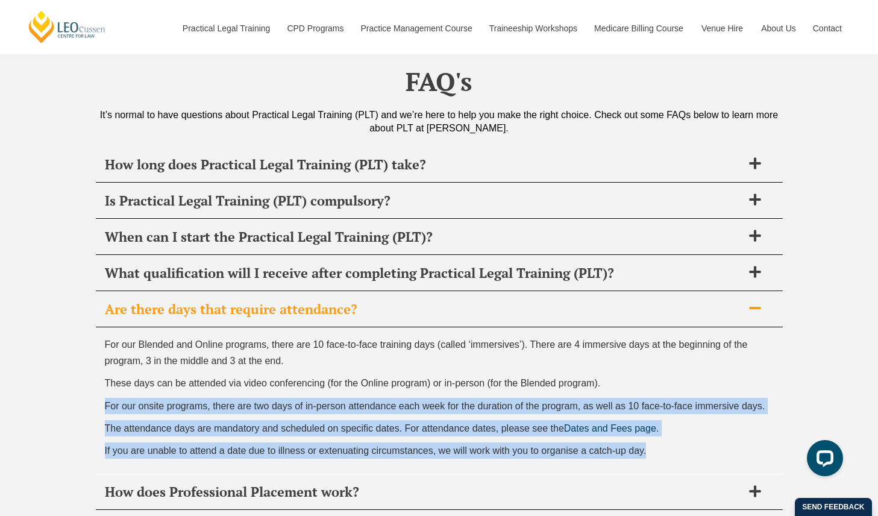
drag, startPoint x: 305, startPoint y: 448, endPoint x: 329, endPoint y: 381, distance: 71.4
click at [328, 380] on div "For our Blended and Online programs, there are 10 face-to-face training days (c…" at bounding box center [439, 400] width 687 height 146
click at [329, 381] on div "For our Blended and Online programs, there are 10 face-to-face training days (c…" at bounding box center [439, 400] width 687 height 146
